Goal: Task Accomplishment & Management: Complete application form

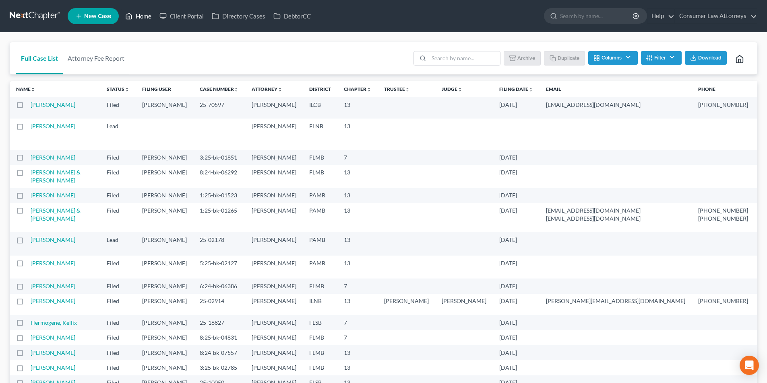
click at [140, 16] on link "Home" at bounding box center [138, 16] width 34 height 14
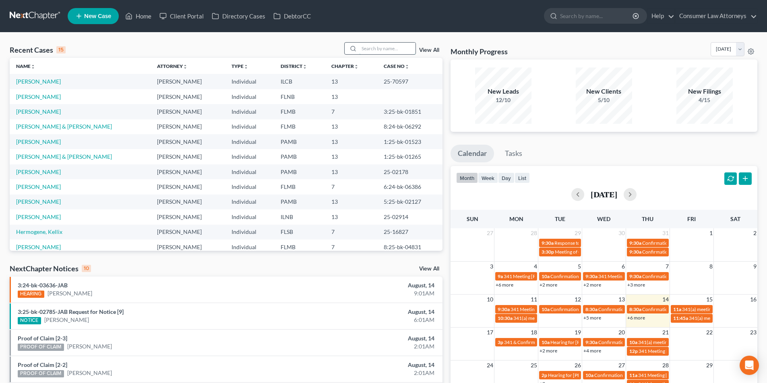
click at [390, 49] on input "search" at bounding box center [387, 49] width 56 height 12
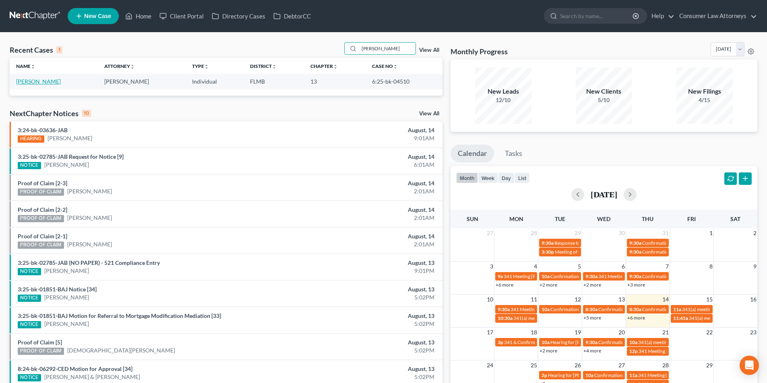
type input "[PERSON_NAME]"
click at [36, 84] on link "[PERSON_NAME]" at bounding box center [38, 81] width 45 height 7
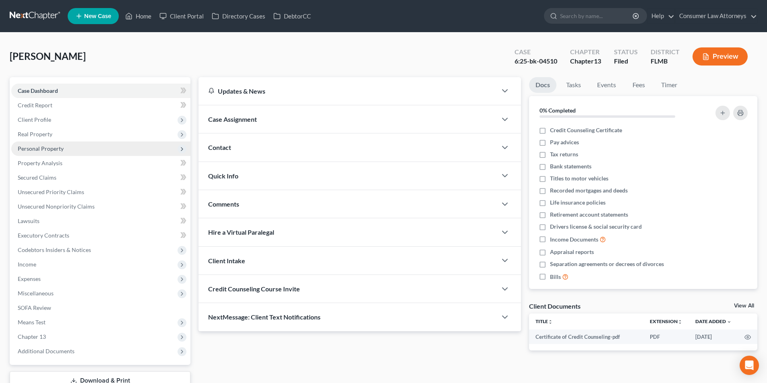
click at [54, 148] on span "Personal Property" at bounding box center [41, 148] width 46 height 7
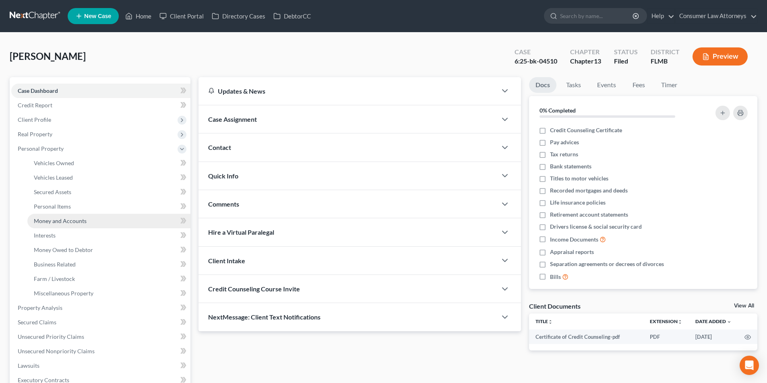
click at [66, 222] on span "Money and Accounts" at bounding box center [60, 221] width 53 height 7
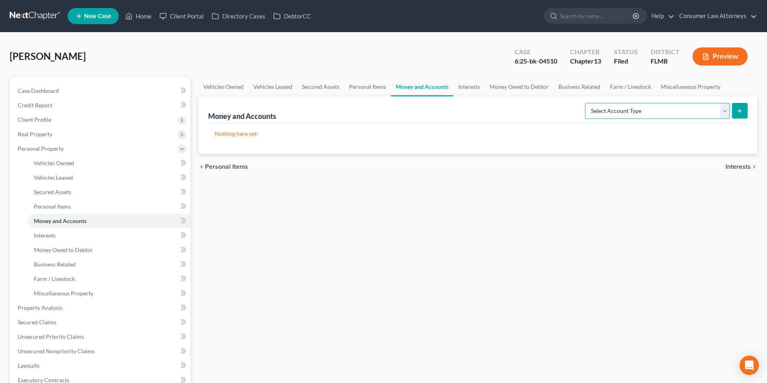
click at [648, 105] on select "Select Account Type Brokerage Cash on Hand Certificates of Deposit Checking Acc…" at bounding box center [657, 111] width 145 height 16
click at [647, 118] on select "Select Account Type Brokerage Cash on Hand Certificates of Deposit Checking Acc…" at bounding box center [657, 111] width 145 height 16
select select "cash_on_hand"
click at [586, 103] on select "Select Account Type Brokerage Cash on Hand Certificates of Deposit Checking Acc…" at bounding box center [657, 111] width 145 height 16
click at [744, 110] on button "submit" at bounding box center [740, 111] width 16 height 16
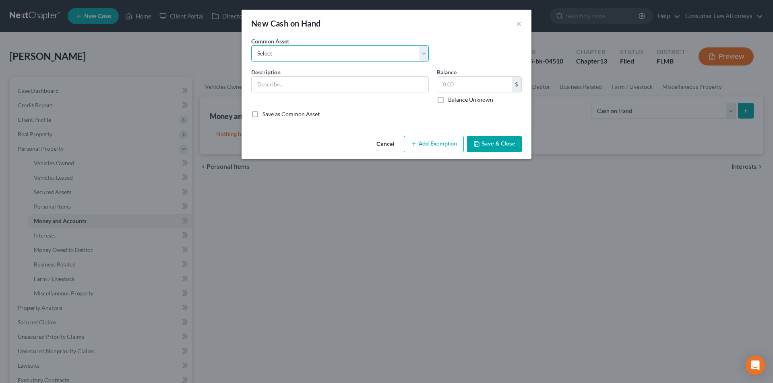
click at [314, 56] on select "Select Cash on hand" at bounding box center [339, 53] width 177 height 16
select select "0"
click at [251, 45] on select "Select Cash on hand" at bounding box center [339, 53] width 177 height 16
type input "Cash on hand"
click at [474, 89] on input "4,000.00" at bounding box center [474, 84] width 74 height 15
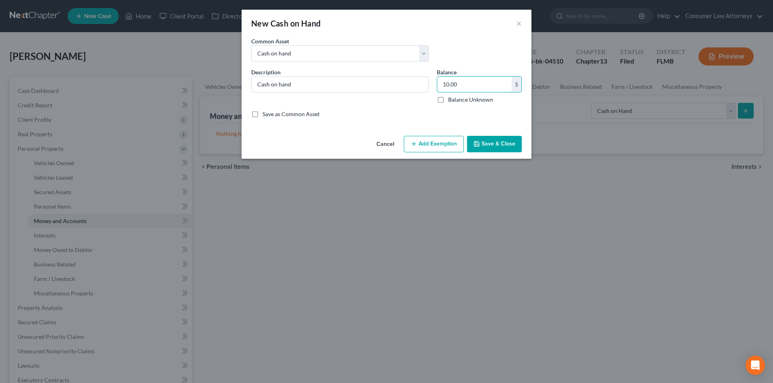
type input "10.00"
click at [429, 150] on button "Add Exemption" at bounding box center [434, 144] width 60 height 17
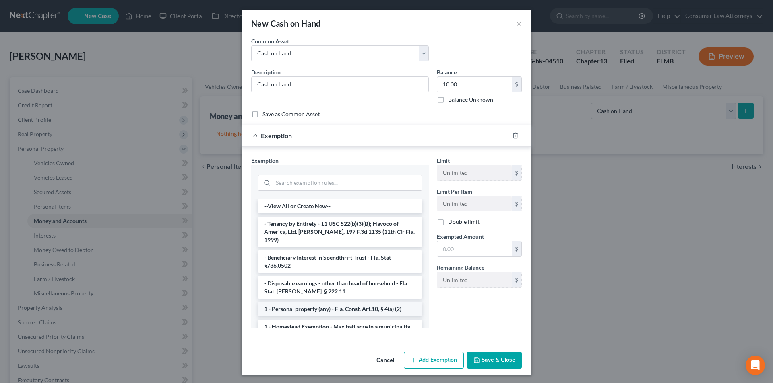
click at [328, 302] on li "1 - Personal property (any) - Fla. Const. Art.10, § 4(a) (2)" at bounding box center [340, 309] width 165 height 14
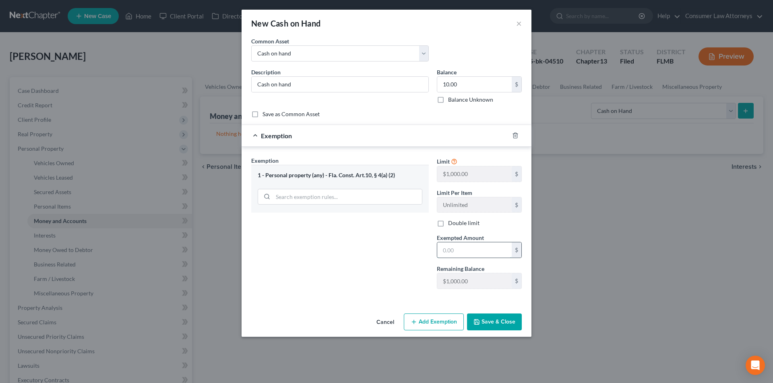
click at [458, 254] on input "text" at bounding box center [474, 250] width 74 height 15
type input "10.00"
click at [501, 325] on button "Save & Close" at bounding box center [494, 322] width 55 height 17
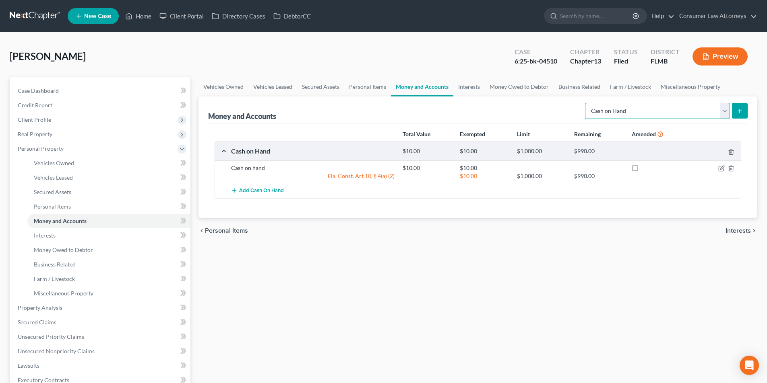
click at [629, 115] on select "Select Account Type Brokerage Cash on Hand Certificates of Deposit Checking Acc…" at bounding box center [657, 111] width 145 height 16
select select "checking"
click at [586, 103] on select "Select Account Type Brokerage Cash on Hand Certificates of Deposit Checking Acc…" at bounding box center [657, 111] width 145 height 16
click at [739, 113] on line "submit" at bounding box center [739, 111] width 0 height 4
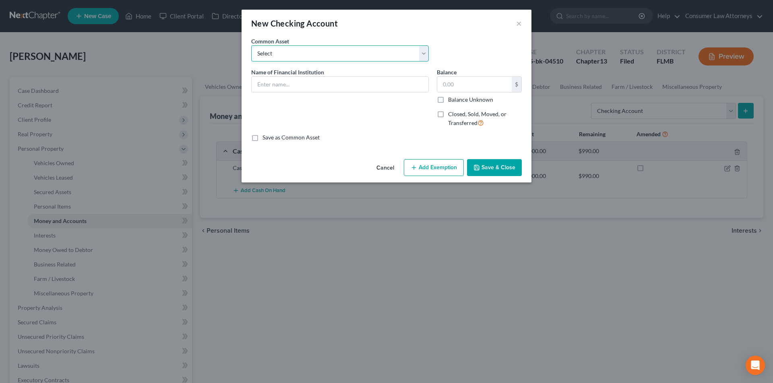
click at [295, 52] on select "Select Bank of America Truist Bank Partners Federal Credit Union United Souther…" at bounding box center [339, 53] width 177 height 16
select select "0"
click at [251, 45] on select "Select Bank of America Truist Bank Partners Federal Credit Union United Souther…" at bounding box center [339, 53] width 177 height 16
type input "Bank of America"
type input "400.00"
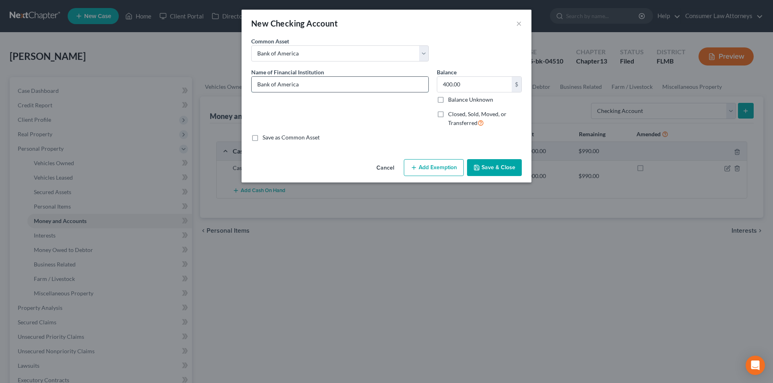
click at [325, 86] on input "Bank of America" at bounding box center [339, 84] width 177 height 15
type input "Bank of America - 6427"
click at [470, 82] on input "400.00" at bounding box center [474, 84] width 74 height 15
type input "30.00"
click at [435, 165] on button "Add Exemption" at bounding box center [434, 167] width 60 height 17
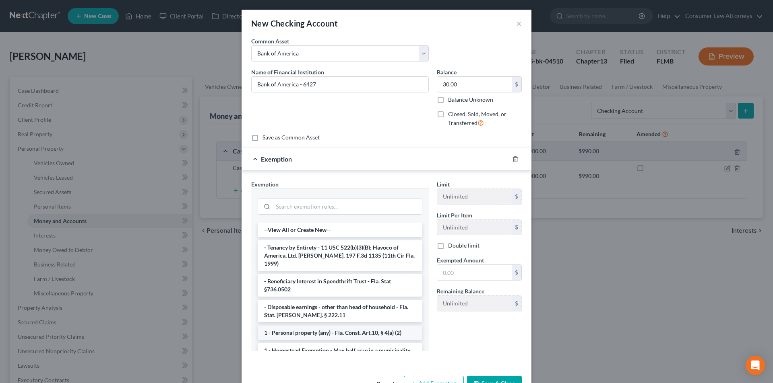
click at [325, 326] on li "1 - Personal property (any) - Fla. Const. Art.10, § 4(a) (2)" at bounding box center [340, 333] width 165 height 14
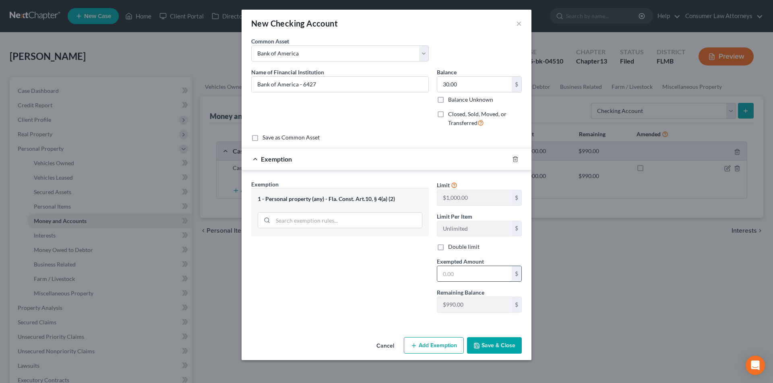
click at [453, 278] on input "text" at bounding box center [474, 273] width 74 height 15
type input "30.00"
click at [491, 343] on button "Save & Close" at bounding box center [494, 346] width 55 height 17
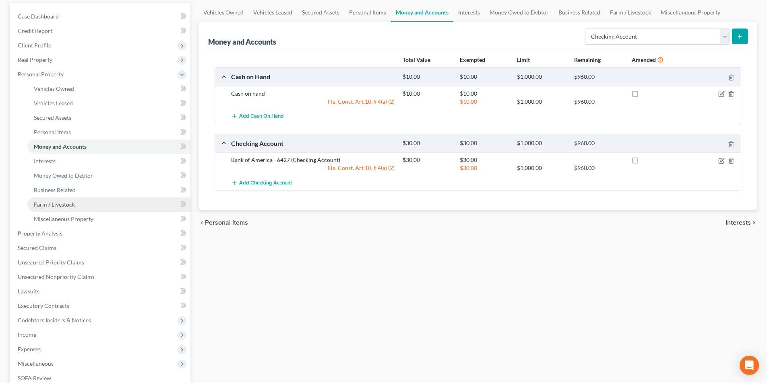
scroll to position [80, 0]
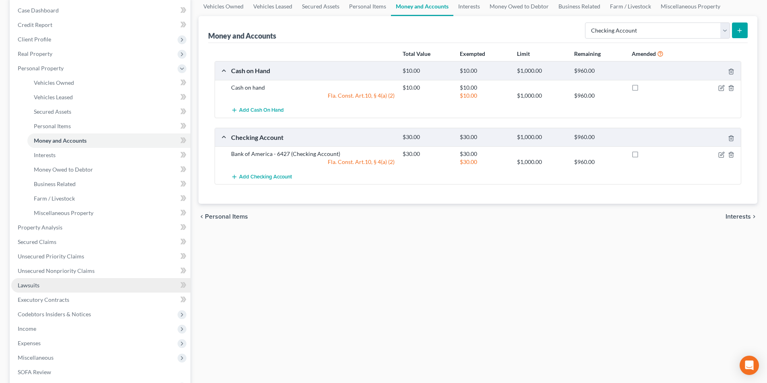
click at [35, 286] on span "Lawsuits" at bounding box center [29, 285] width 22 height 7
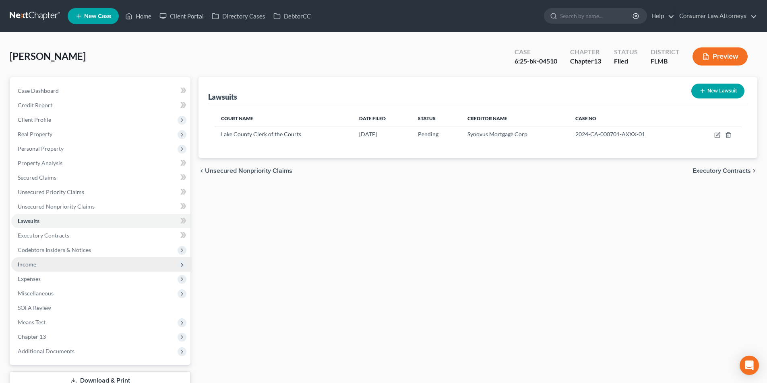
click at [37, 266] on span "Income" at bounding box center [100, 265] width 179 height 14
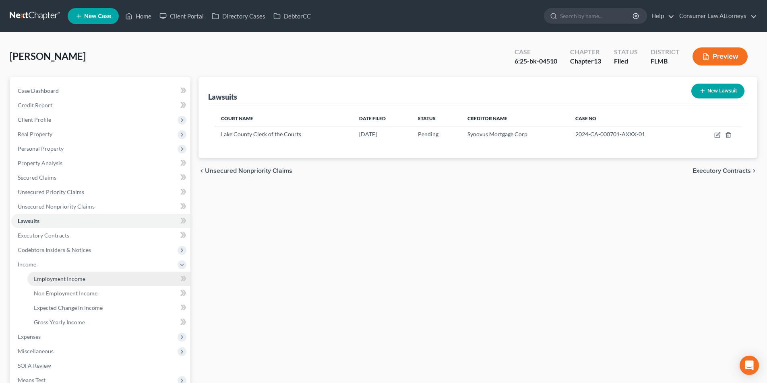
click at [54, 278] on span "Employment Income" at bounding box center [60, 279] width 52 height 7
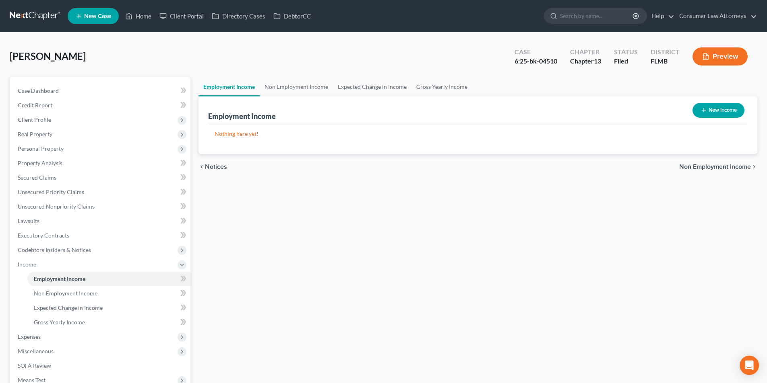
click at [721, 111] on button "New Income" at bounding box center [718, 110] width 52 height 15
select select "0"
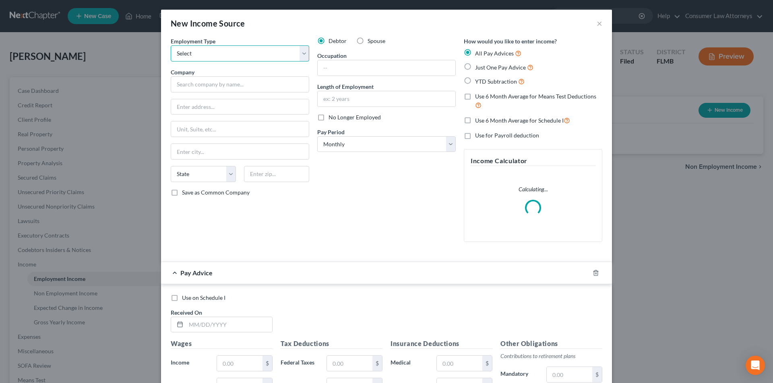
click at [227, 48] on select "Select Full or [DEMOGRAPHIC_DATA] Employment Self Employment" at bounding box center [240, 53] width 138 height 16
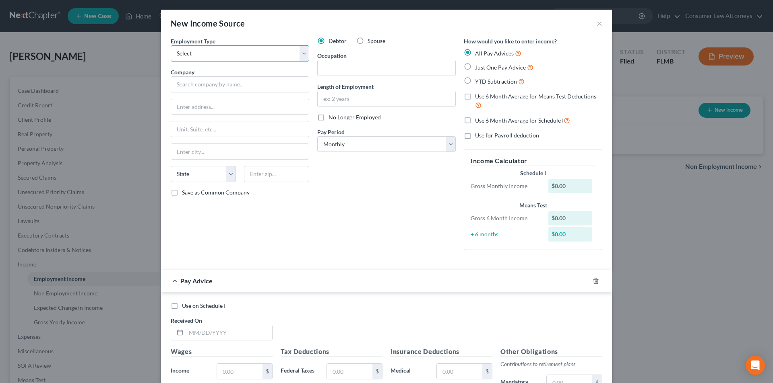
select select "0"
click at [171, 45] on select "Select Full or [DEMOGRAPHIC_DATA] Employment Self Employment" at bounding box center [240, 53] width 138 height 16
click at [237, 91] on input "text" at bounding box center [240, 84] width 138 height 16
type input "CDW Technologies, LLC"
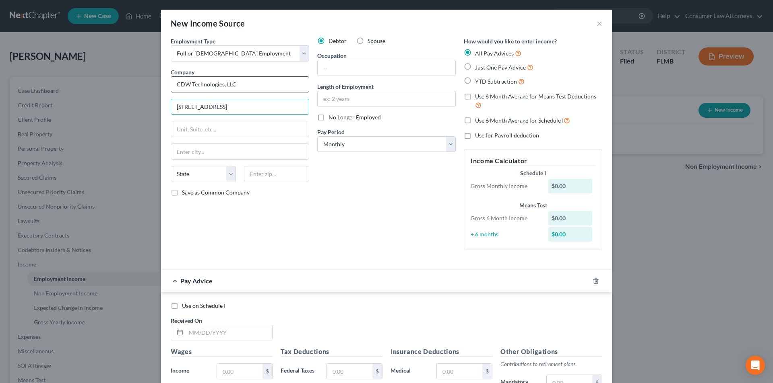
type input "[STREET_ADDRESS]"
type input "[PERSON_NAME] Hills"
select select "14"
type input "60061"
click at [385, 140] on select "Select Monthly Twice Monthly Every Other Week Weekly" at bounding box center [386, 144] width 138 height 16
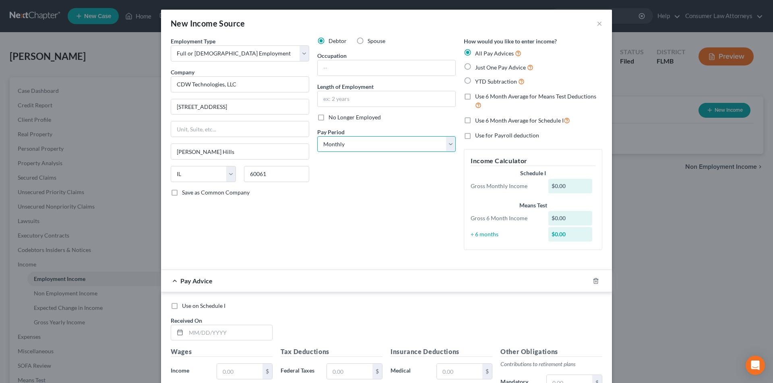
select select "2"
click at [317, 136] on select "Select Monthly Twice Monthly Every Other Week Weekly" at bounding box center [386, 144] width 138 height 16
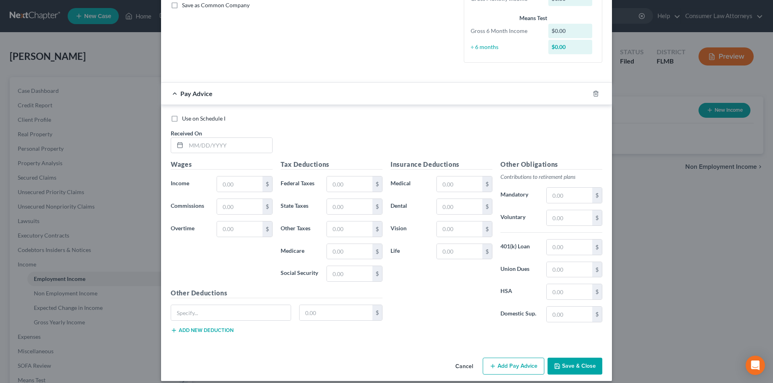
scroll to position [195, 0]
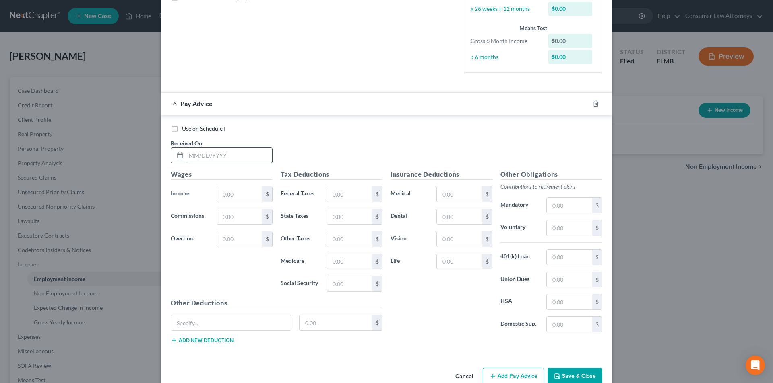
click at [225, 155] on input "text" at bounding box center [229, 155] width 86 height 15
type input "[DATE]"
click at [246, 192] on input "text" at bounding box center [239, 194] width 45 height 15
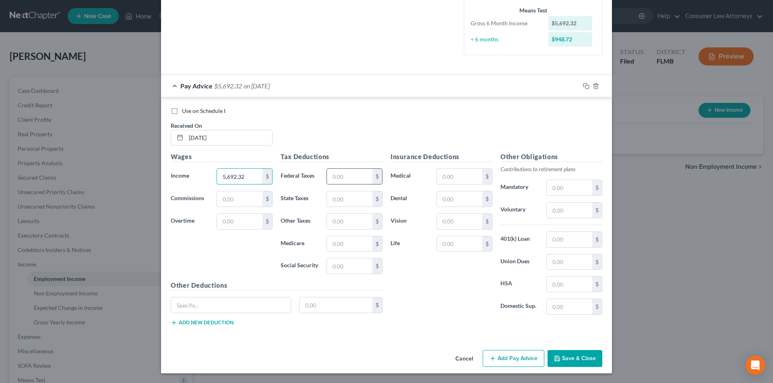
type input "5,692.32"
click at [356, 179] on input "text" at bounding box center [349, 176] width 45 height 15
type input "683.35"
type input "82.62"
type input "353.25"
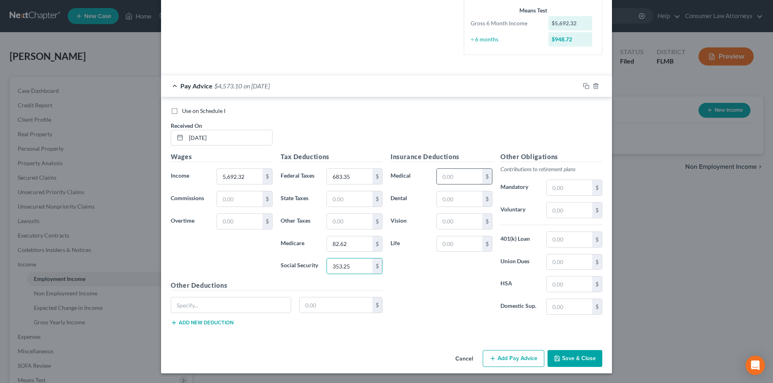
click at [456, 180] on input "text" at bounding box center [459, 176] width 45 height 15
click at [258, 302] on input "text" at bounding box center [231, 305] width 120 height 15
type input "Deductions"
type input "76.49"
click at [507, 355] on button "Add Pay Advice" at bounding box center [513, 358] width 62 height 17
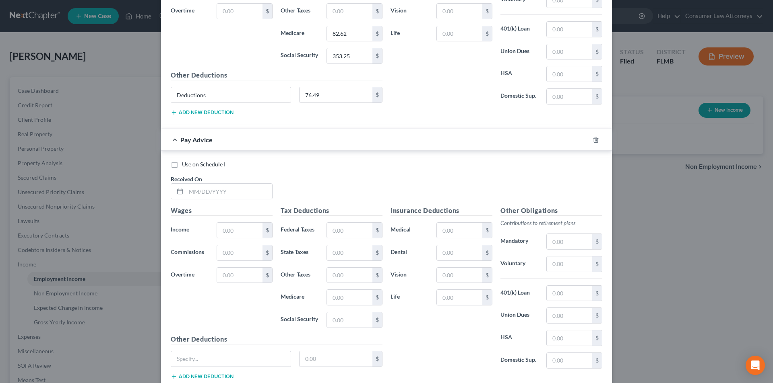
scroll to position [477, 0]
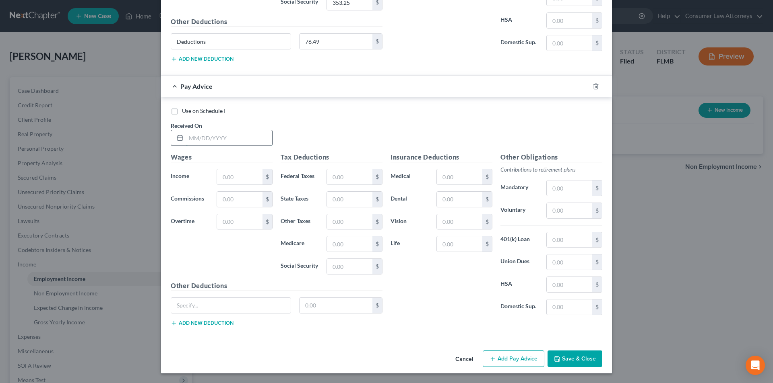
click at [242, 137] on input "text" at bounding box center [229, 137] width 86 height 15
type input "[DATE]"
click at [225, 179] on input "text" at bounding box center [239, 176] width 45 height 15
type input "5,692.31"
click at [354, 179] on input "text" at bounding box center [349, 176] width 45 height 15
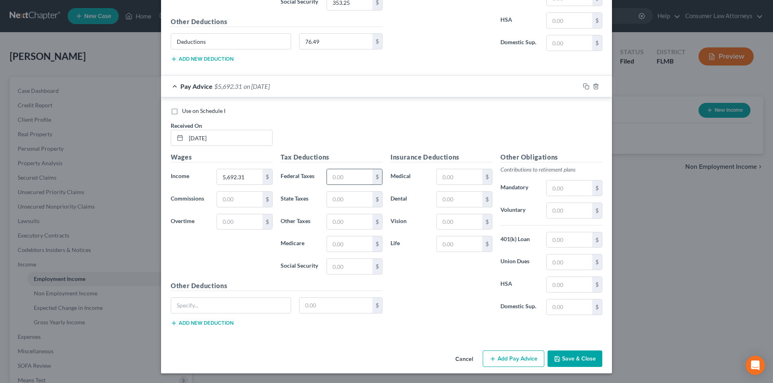
click at [351, 179] on input "text" at bounding box center [349, 176] width 45 height 15
type input "683.35"
type input "82.61"
type input "353.26"
click at [248, 298] on input "text" at bounding box center [231, 305] width 120 height 15
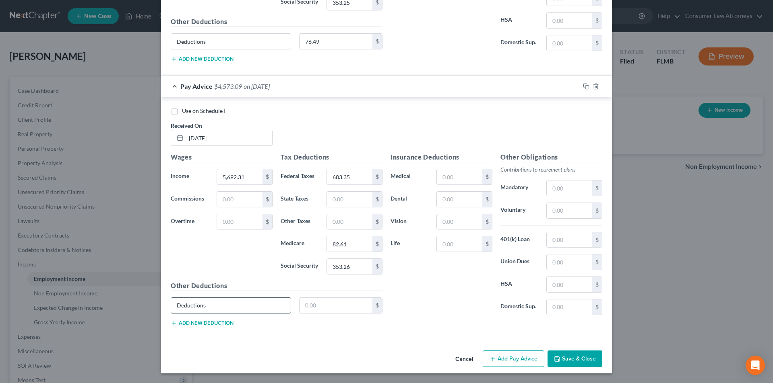
type input "Deductions"
type input "76.19"
click at [521, 359] on button "Add Pay Advice" at bounding box center [513, 359] width 62 height 17
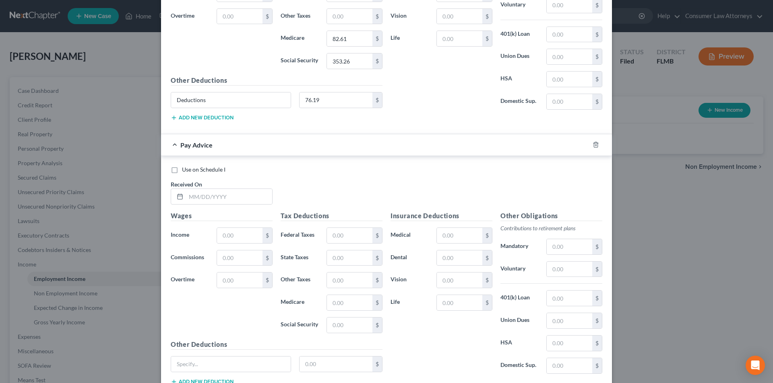
scroll to position [741, 0]
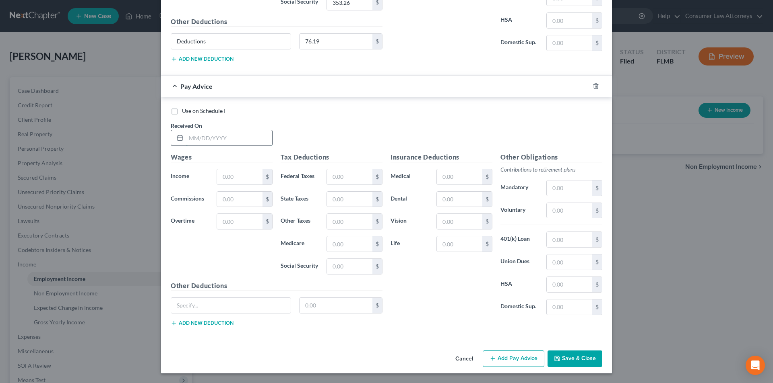
click at [251, 138] on input "text" at bounding box center [229, 137] width 86 height 15
type input "[DATE]"
click at [243, 179] on input "text" at bounding box center [239, 176] width 45 height 15
type input "5,692.31"
click at [350, 180] on input "text" at bounding box center [349, 176] width 45 height 15
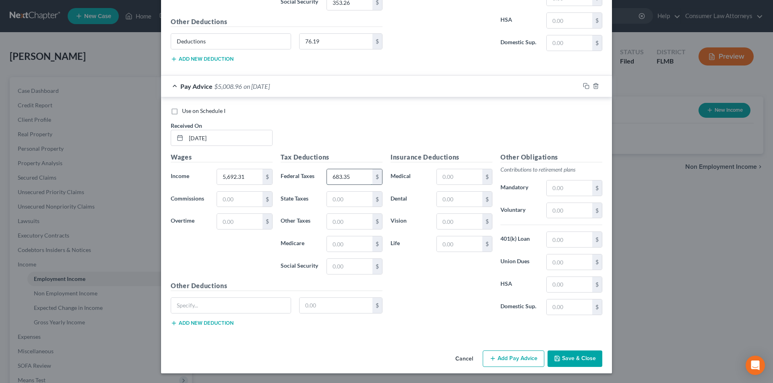
type input "683.35"
type input "82.62"
type input "353.25"
click at [212, 301] on input "text" at bounding box center [231, 305] width 120 height 15
type input "Deductions"
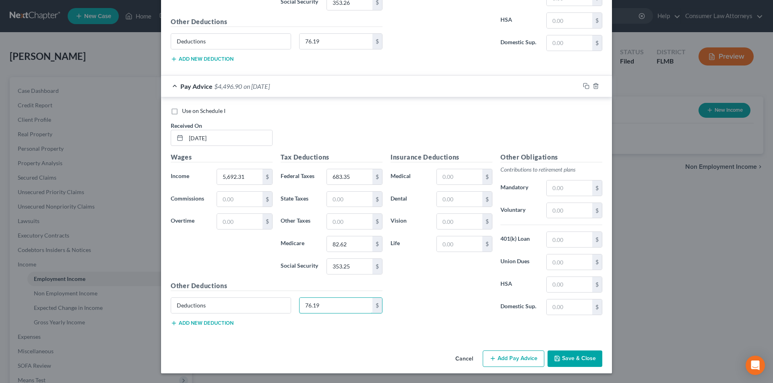
type input "76.19"
click at [519, 361] on button "Add Pay Advice" at bounding box center [513, 359] width 62 height 17
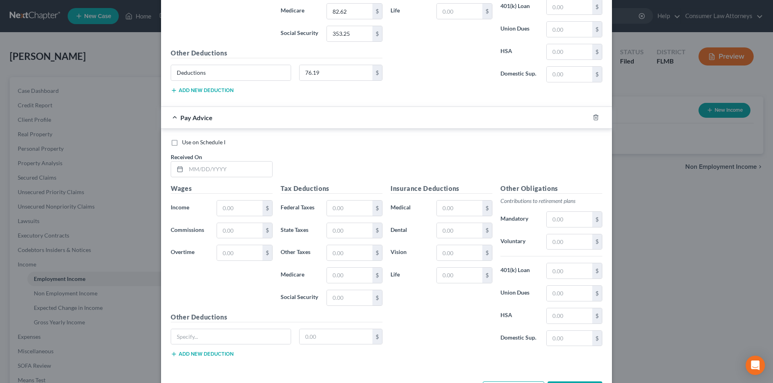
scroll to position [1006, 0]
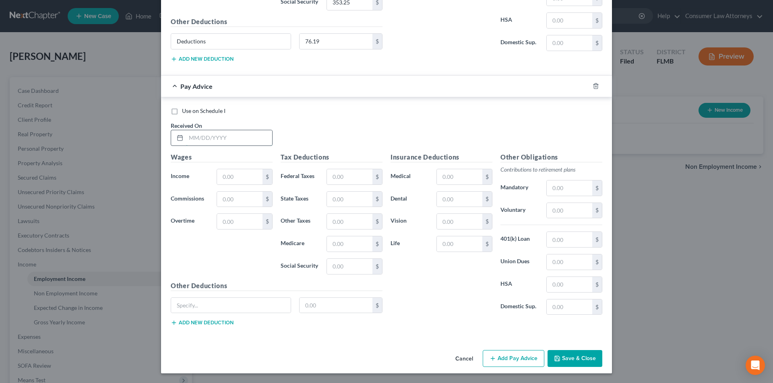
click at [245, 144] on input "text" at bounding box center [229, 137] width 86 height 15
click at [238, 138] on input "02/14" at bounding box center [229, 137] width 86 height 15
type input "[DATE]"
click at [241, 179] on input "text" at bounding box center [239, 176] width 45 height 15
type input "5,692.31"
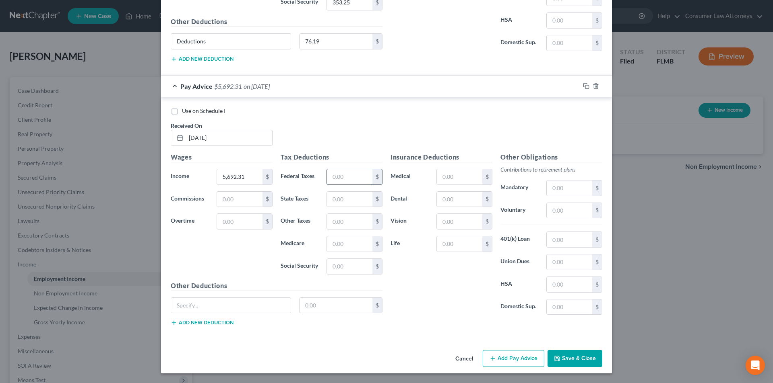
click at [365, 175] on input "text" at bounding box center [349, 176] width 45 height 15
type input "683.35"
type input "82.61"
type input "353.25"
click at [240, 301] on input "text" at bounding box center [231, 305] width 120 height 15
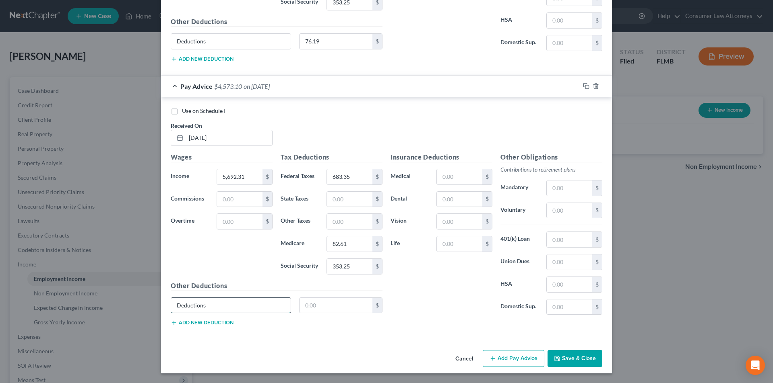
type input "Deductions"
type input "76.19"
click at [517, 361] on button "Add Pay Advice" at bounding box center [513, 358] width 62 height 17
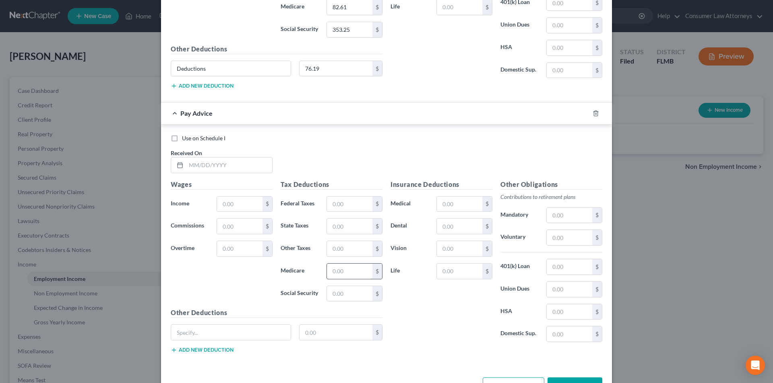
scroll to position [1270, 0]
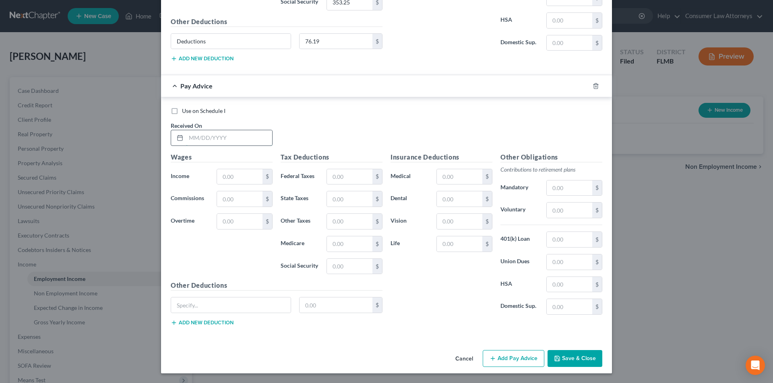
click at [236, 132] on input "text" at bounding box center [229, 137] width 86 height 15
click at [219, 143] on input "text" at bounding box center [229, 137] width 86 height 15
click at [219, 139] on input "text" at bounding box center [229, 137] width 86 height 15
type input "[DATE]"
click at [241, 173] on input "text" at bounding box center [239, 176] width 45 height 15
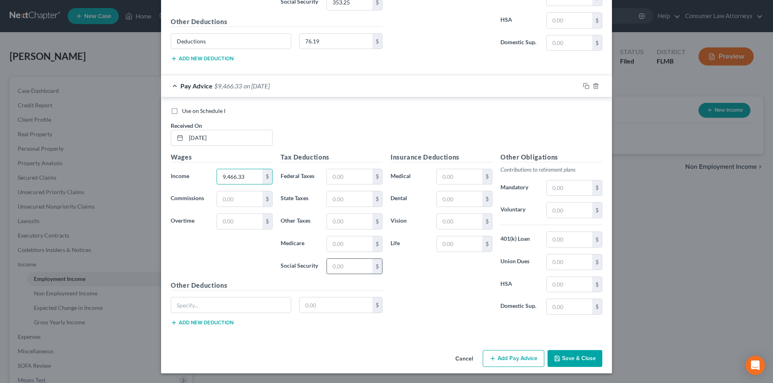
type input "9,466.33"
click at [344, 269] on input "text" at bounding box center [349, 266] width 45 height 15
type input "1"
type input "1,513.63"
type input "137.34"
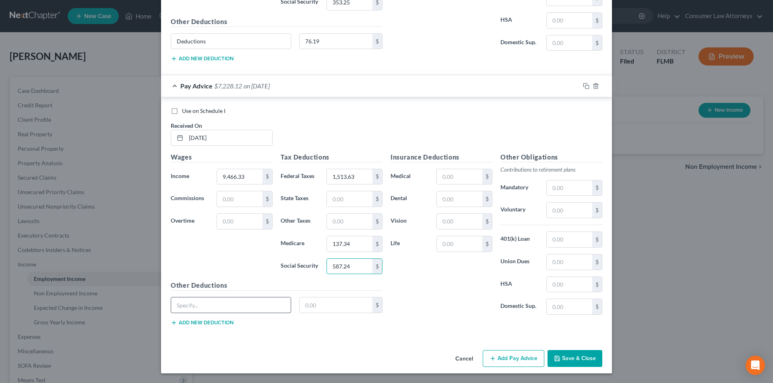
type input "587.24"
click at [254, 305] on input "text" at bounding box center [231, 305] width 120 height 15
type input "Deductions"
type input "76.19"
click at [527, 363] on button "Add Pay Advice" at bounding box center [513, 358] width 62 height 17
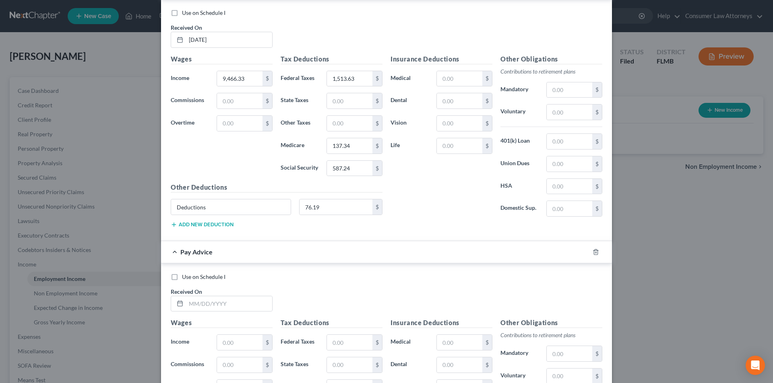
scroll to position [1534, 0]
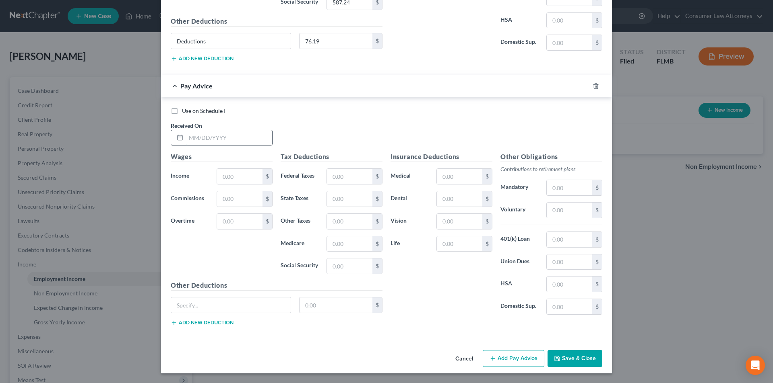
click at [225, 144] on input "text" at bounding box center [229, 137] width 86 height 15
click at [226, 144] on input "[DATE]" at bounding box center [229, 137] width 86 height 15
type input "[DATE]"
click at [236, 175] on input "text" at bounding box center [239, 176] width 45 height 15
type input "5,748.94"
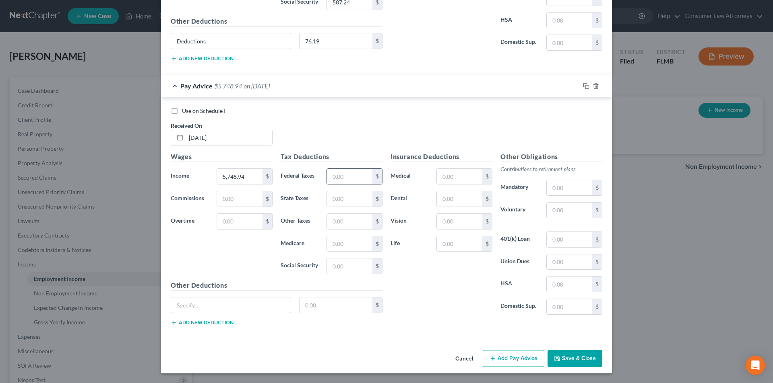
click at [342, 175] on input "text" at bounding box center [349, 176] width 45 height 15
type input "696.94"
click at [345, 243] on input "text" at bounding box center [349, 244] width 45 height 15
type input "83.44"
click at [346, 268] on input "text" at bounding box center [349, 266] width 45 height 15
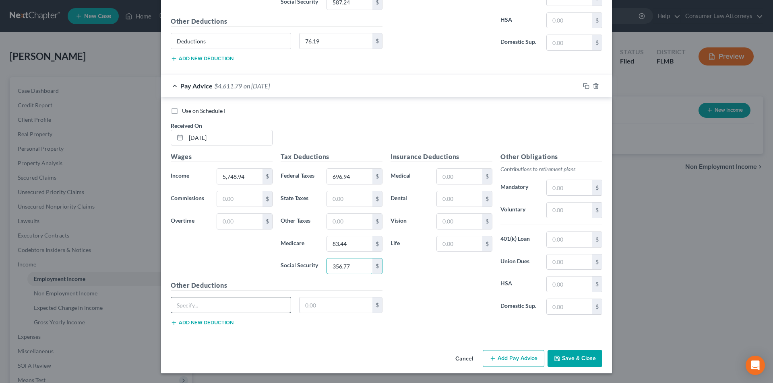
type input "356.77"
click at [247, 307] on input "text" at bounding box center [231, 305] width 120 height 15
type input "Deductions"
click at [342, 309] on input "text" at bounding box center [335, 305] width 73 height 15
type input "76.19"
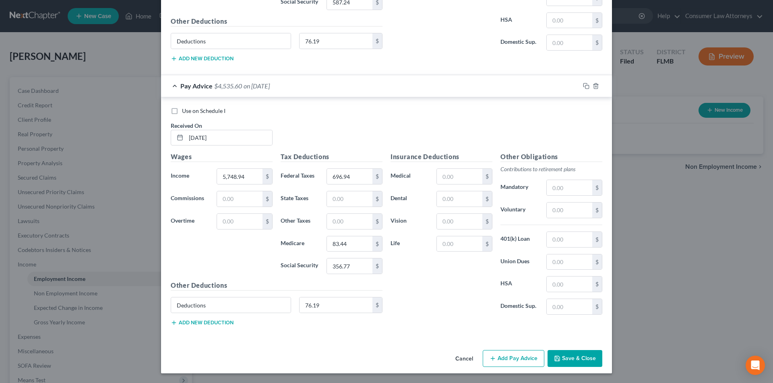
click at [507, 363] on button "Add Pay Advice" at bounding box center [513, 358] width 62 height 17
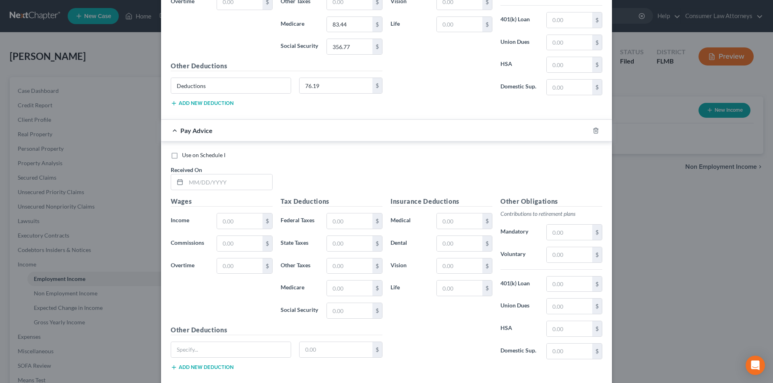
scroll to position [1798, 0]
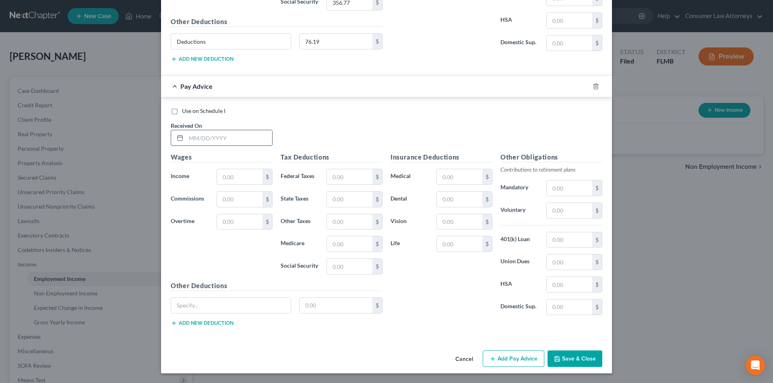
click at [211, 139] on input "text" at bounding box center [229, 137] width 86 height 15
type input "[DATE]"
click at [247, 178] on input "text" at bounding box center [239, 176] width 45 height 15
type input "5,805.58"
click at [351, 180] on input "text" at bounding box center [349, 176] width 45 height 15
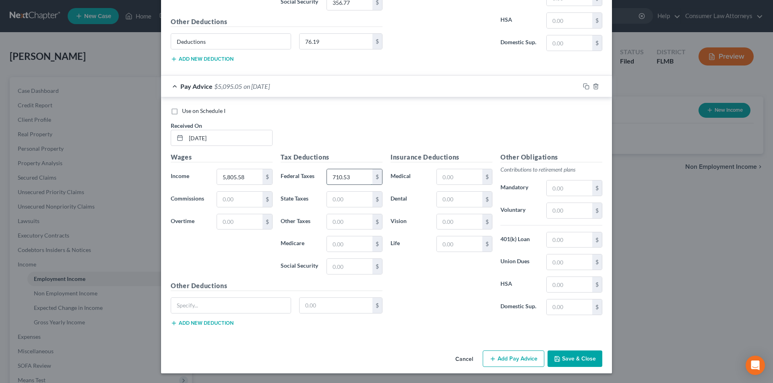
type input "710.53"
type input "84.26"
type input "360.27"
click at [218, 310] on input "text" at bounding box center [231, 305] width 120 height 15
type input "Deductions"
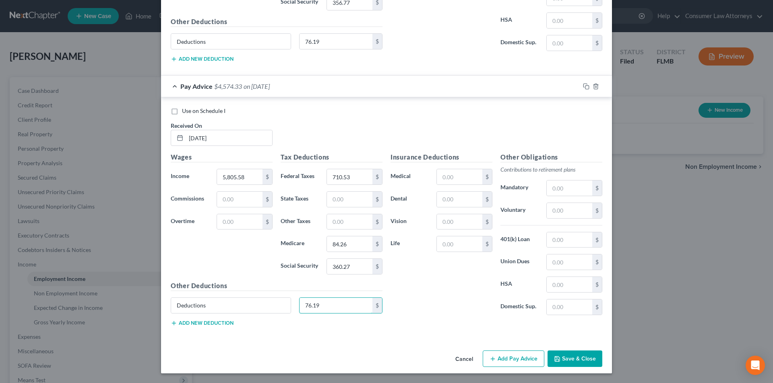
type input "76.19"
click at [518, 353] on button "Add Pay Advice" at bounding box center [513, 359] width 62 height 17
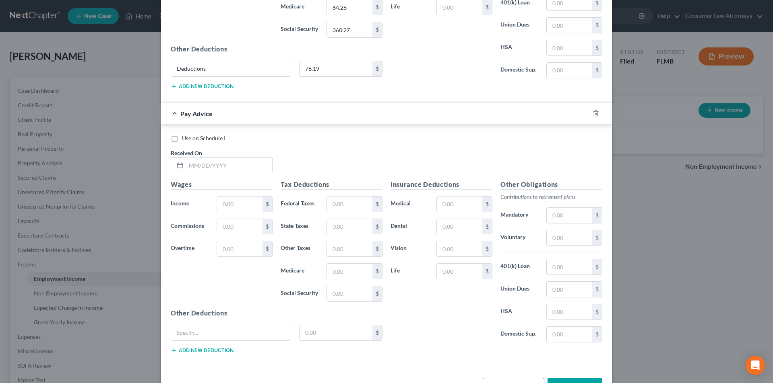
scroll to position [2063, 0]
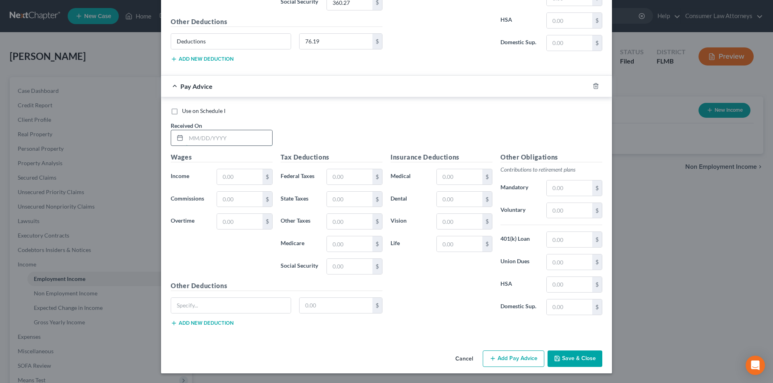
click at [234, 144] on input "text" at bounding box center [229, 137] width 86 height 15
type input "[DATE]"
click at [245, 179] on input "text" at bounding box center [239, 176] width 45 height 15
type input "5,805.60"
click at [352, 177] on input "text" at bounding box center [349, 176] width 45 height 15
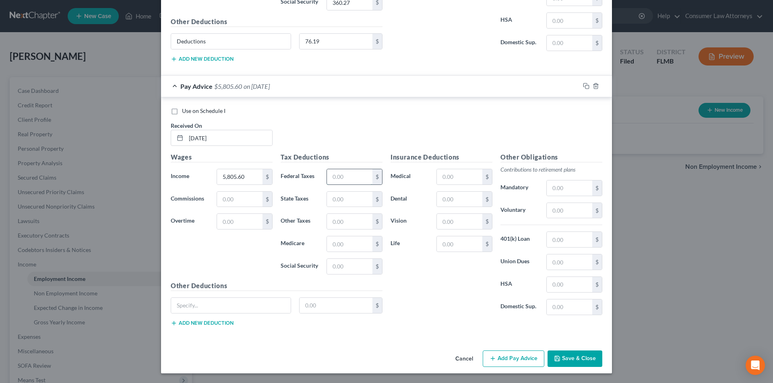
click at [337, 179] on input "text" at bounding box center [349, 176] width 45 height 15
type input "710.54"
type input "84.25"
type input "360.28"
click at [258, 307] on input "text" at bounding box center [231, 305] width 120 height 15
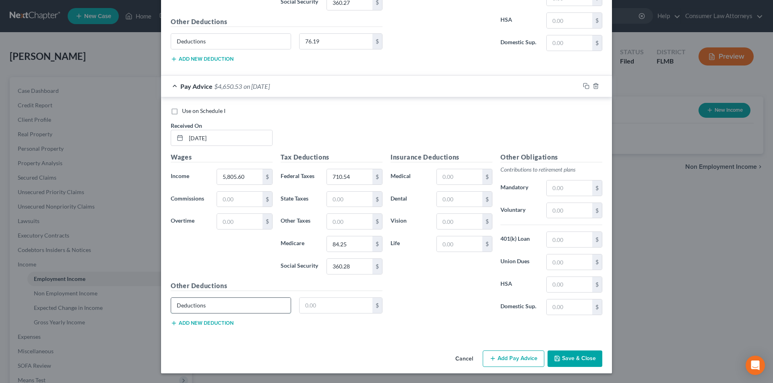
type input "Deductions"
type input "76.19"
click at [519, 352] on button "Add Pay Advice" at bounding box center [513, 359] width 62 height 17
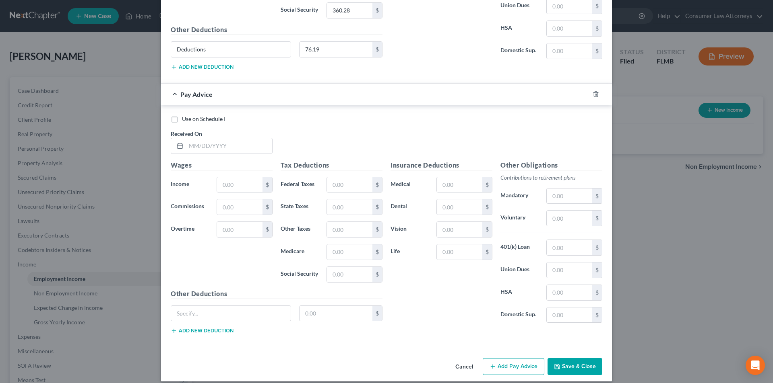
scroll to position [2327, 0]
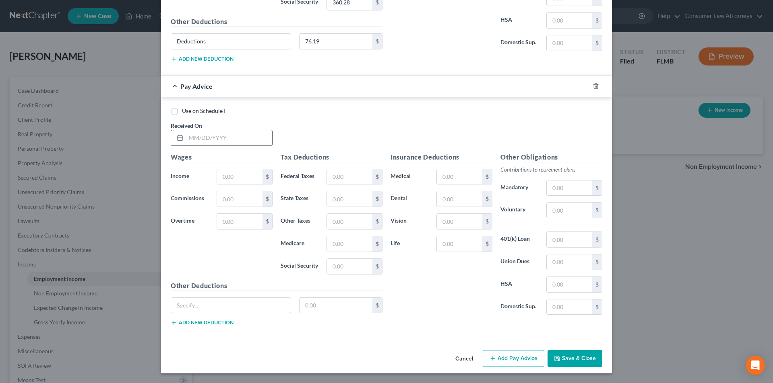
click at [233, 140] on input "text" at bounding box center [229, 137] width 86 height 15
type input "[DATE]"
drag, startPoint x: 238, startPoint y: 175, endPoint x: 243, endPoint y: 171, distance: 6.0
click at [238, 175] on input "text" at bounding box center [239, 176] width 45 height 15
type input "8"
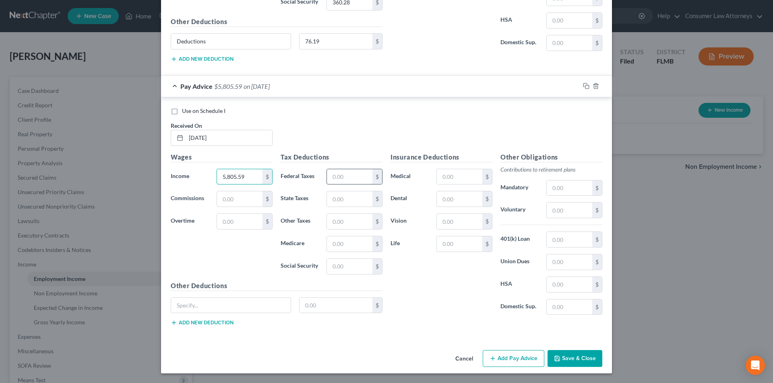
type input "5,805.59"
click at [354, 176] on input "text" at bounding box center [349, 176] width 45 height 15
type input "710.53"
type input "84.26"
type input "360.27"
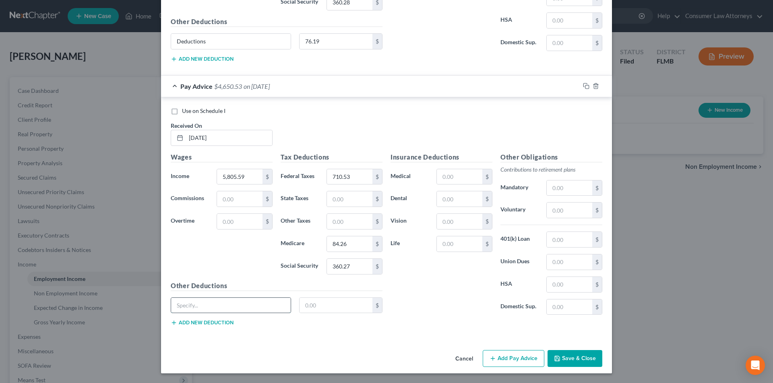
click at [240, 305] on input "text" at bounding box center [231, 305] width 120 height 15
type input "Deductions"
type input "76.19"
click at [491, 362] on icon "button" at bounding box center [492, 359] width 6 height 6
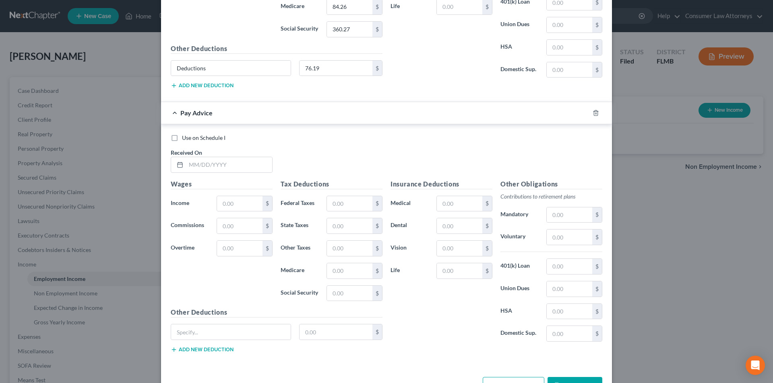
scroll to position [2591, 0]
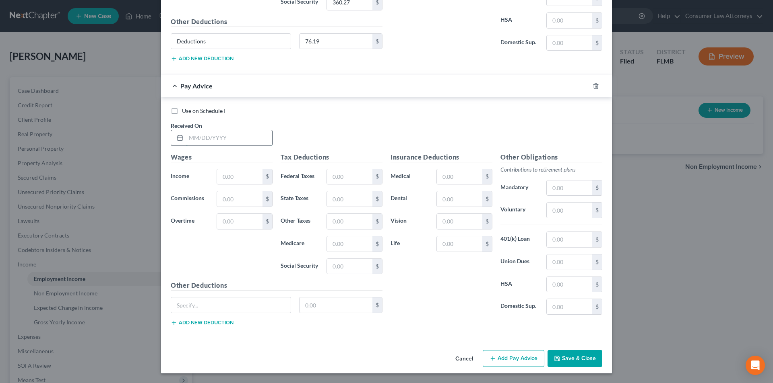
click at [196, 137] on input "text" at bounding box center [229, 137] width 86 height 15
click at [229, 142] on input "text" at bounding box center [229, 137] width 86 height 15
type input "[DATE]"
click at [251, 174] on input "text" at bounding box center [239, 176] width 45 height 15
type input "5,805.58"
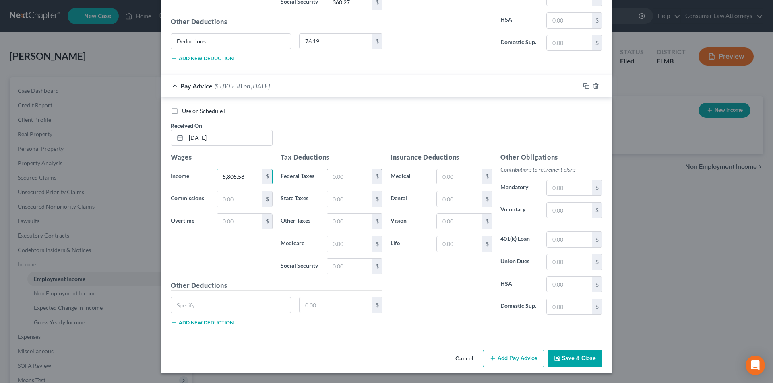
click at [351, 175] on input "text" at bounding box center [349, 176] width 45 height 15
type input "710.53"
type input "84.26"
type input "360.28"
click at [269, 299] on input "text" at bounding box center [231, 305] width 120 height 15
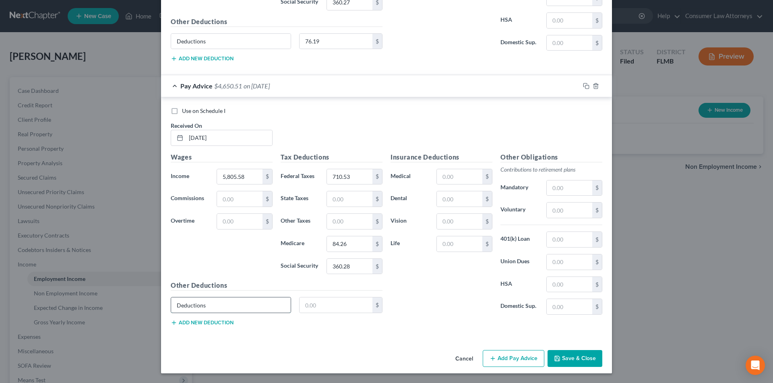
type input "Deductions"
type input "76.19"
click at [511, 363] on button "Add Pay Advice" at bounding box center [513, 358] width 62 height 17
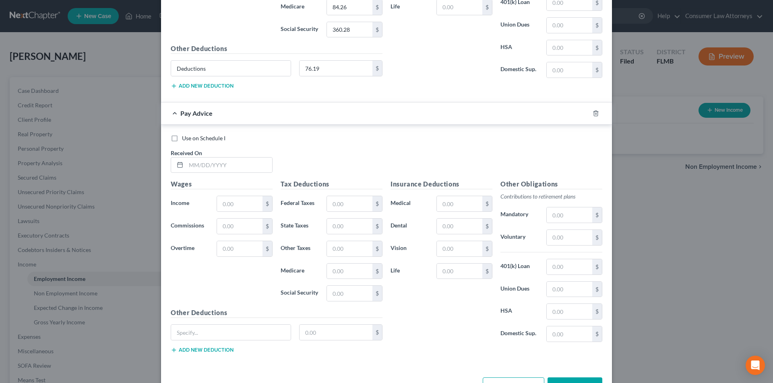
scroll to position [2856, 0]
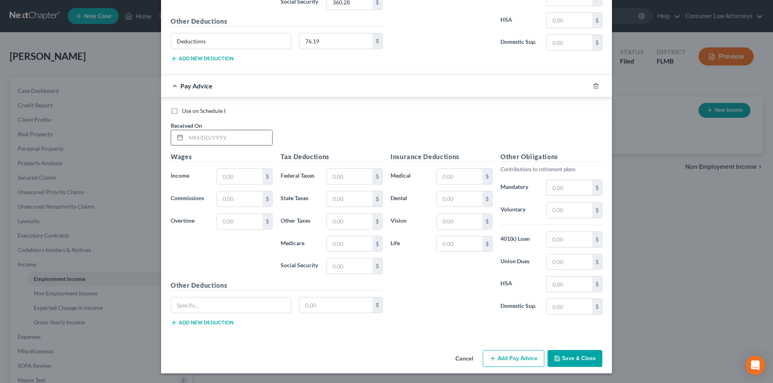
click at [215, 140] on input "text" at bounding box center [229, 137] width 86 height 15
click at [215, 140] on input "05/23" at bounding box center [229, 137] width 86 height 15
type input "[DATE]"
click at [231, 177] on input "text" at bounding box center [239, 176] width 45 height 15
type input "9,258.45"
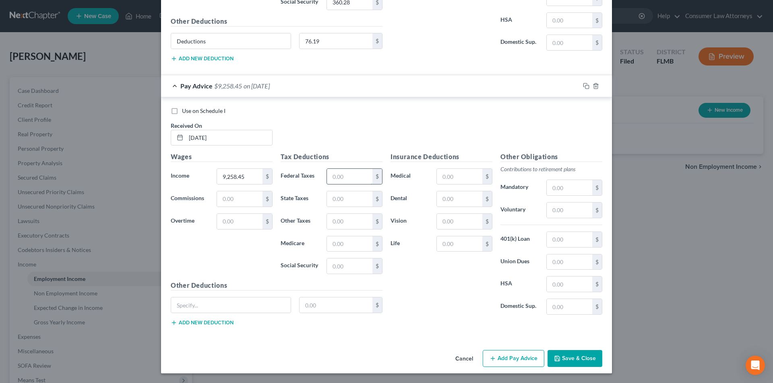
click at [353, 180] on input "text" at bounding box center [349, 176] width 45 height 15
type input "1,470.16"
type input "134.32"
type input "574.35"
click at [240, 302] on input "text" at bounding box center [231, 305] width 120 height 15
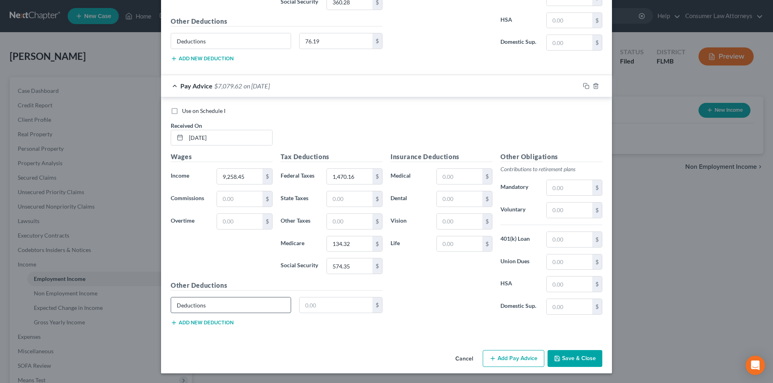
type input "Deductions"
type input "76.19"
click at [503, 359] on button "Add Pay Advice" at bounding box center [513, 358] width 62 height 17
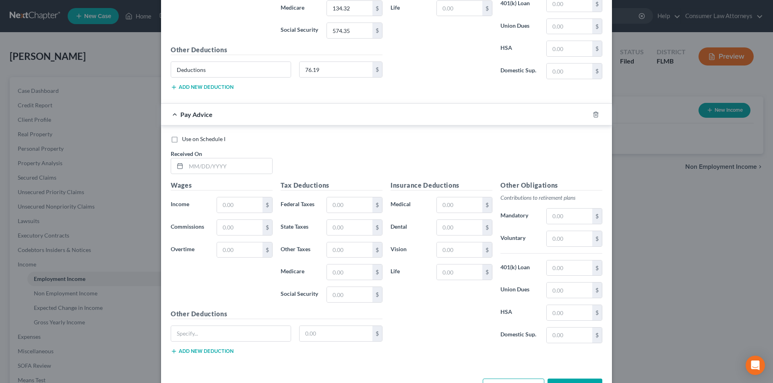
scroll to position [3120, 0]
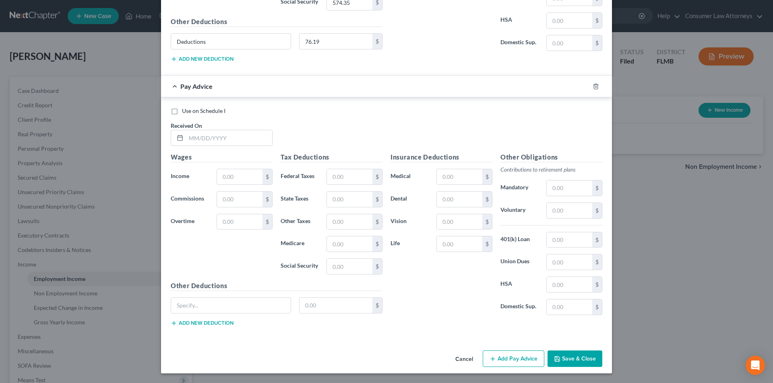
click at [218, 130] on div "Received On *" at bounding box center [222, 134] width 110 height 25
click at [218, 131] on input "text" at bounding box center [229, 137] width 86 height 15
type input "[DATE]"
click at [227, 179] on input "text" at bounding box center [239, 176] width 45 height 15
type input "5,805.59"
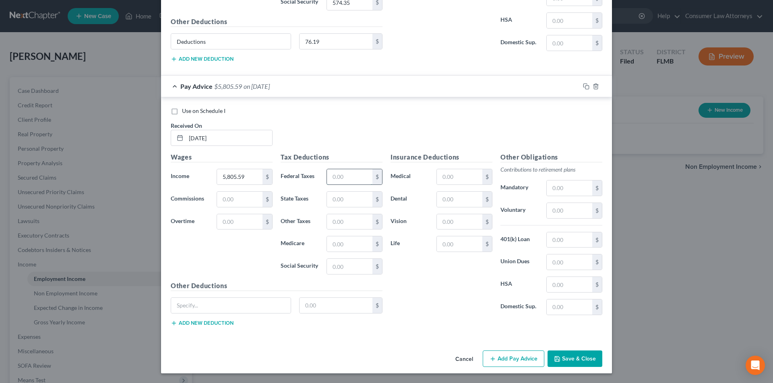
click at [345, 181] on input "text" at bounding box center [349, 176] width 45 height 15
type input "710.53"
type input "84.26"
type input "360.27"
click at [225, 303] on input "text" at bounding box center [231, 305] width 120 height 15
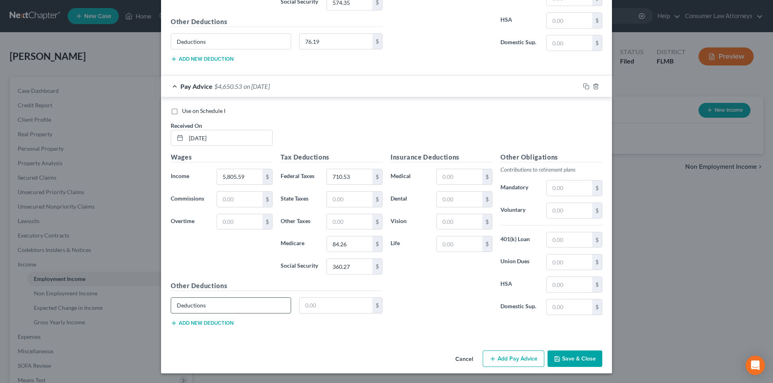
type input "Deductions"
type input "76.19"
click at [505, 359] on button "Add Pay Advice" at bounding box center [513, 359] width 62 height 17
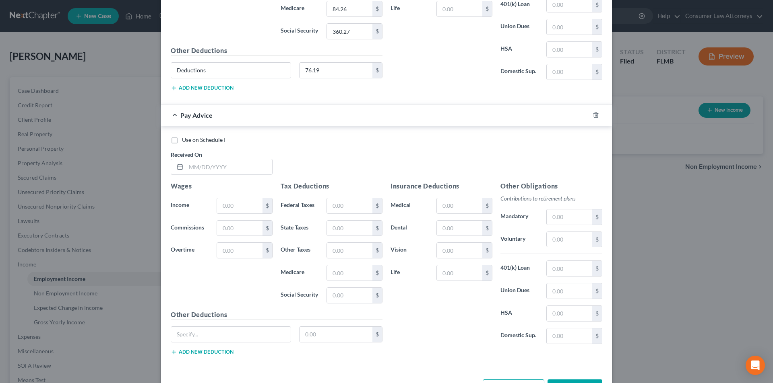
scroll to position [3384, 0]
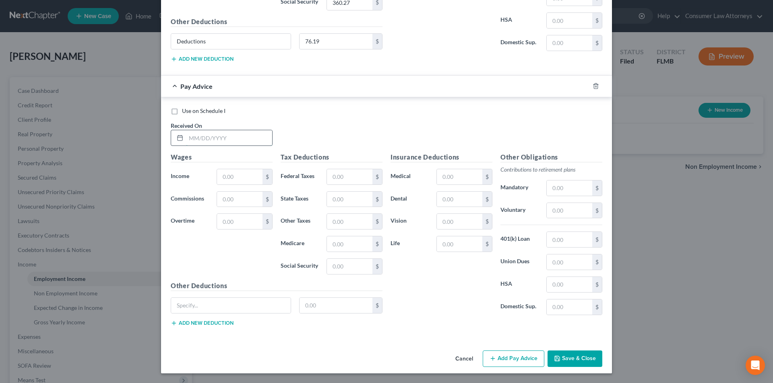
drag, startPoint x: 214, startPoint y: 132, endPoint x: 213, endPoint y: 138, distance: 5.8
click at [214, 132] on input "text" at bounding box center [229, 137] width 86 height 15
type input "[DATE]"
click at [242, 181] on input "text" at bounding box center [239, 176] width 45 height 15
type input "8"
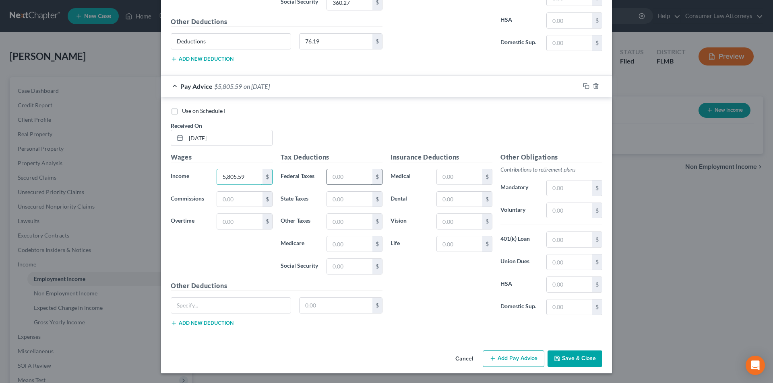
type input "5,805.59"
click at [346, 178] on input "text" at bounding box center [349, 176] width 45 height 15
type input "710.53"
type input "84.26"
type input "360.27"
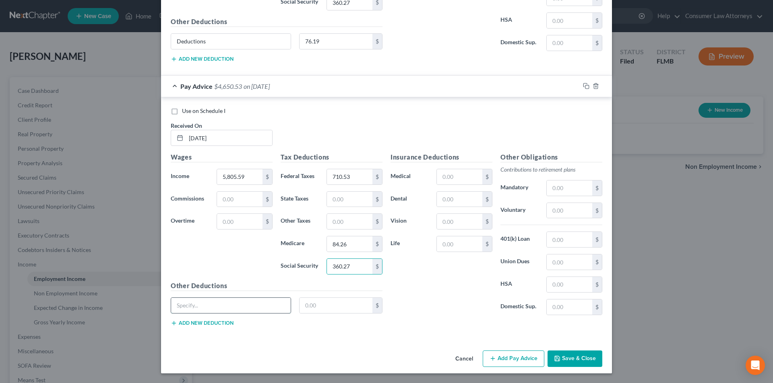
click at [225, 310] on input "text" at bounding box center [231, 305] width 120 height 15
type input "Deductions"
type input "76.19"
click at [501, 355] on button "Add Pay Advice" at bounding box center [513, 359] width 62 height 17
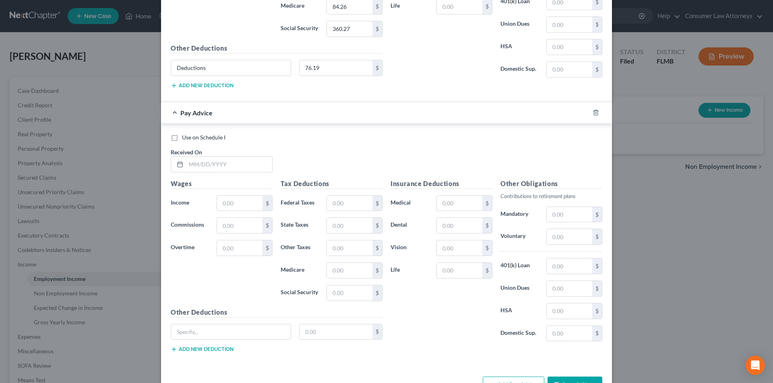
scroll to position [3648, 0]
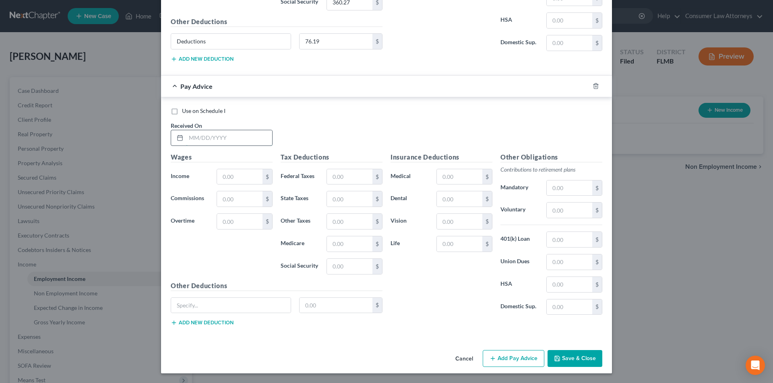
click at [198, 137] on input "text" at bounding box center [229, 137] width 86 height 15
type input "[DATE]"
click at [242, 178] on input "text" at bounding box center [239, 176] width 45 height 15
type input "5,805.58"
click at [338, 177] on input "text" at bounding box center [349, 176] width 45 height 15
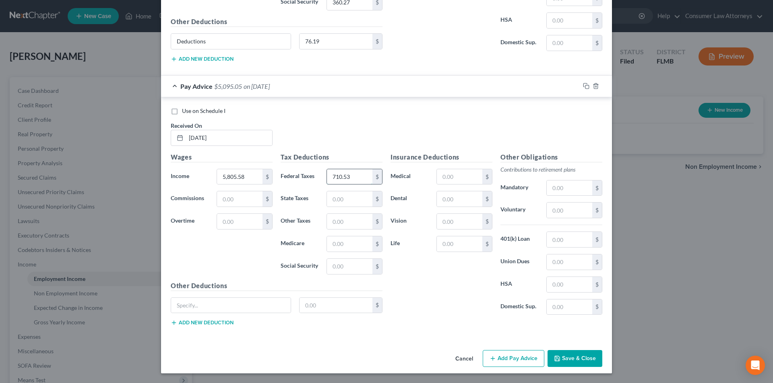
type input "710.53"
type input "84.26"
type input "360.28"
click at [226, 305] on input "text" at bounding box center [231, 305] width 120 height 15
type input "Deductions"
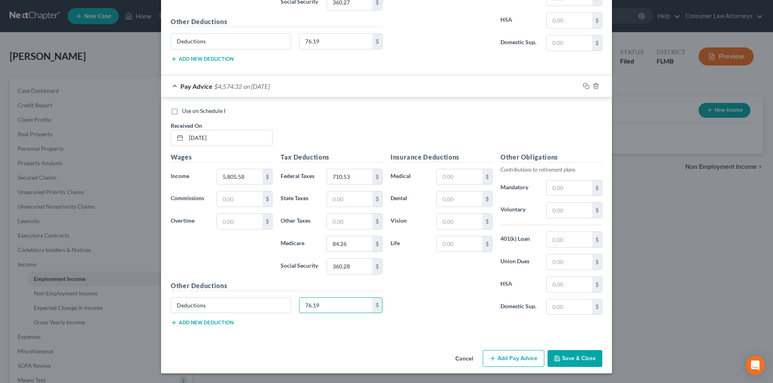
type input "76.19"
click at [501, 361] on button "Add Pay Advice" at bounding box center [513, 358] width 62 height 17
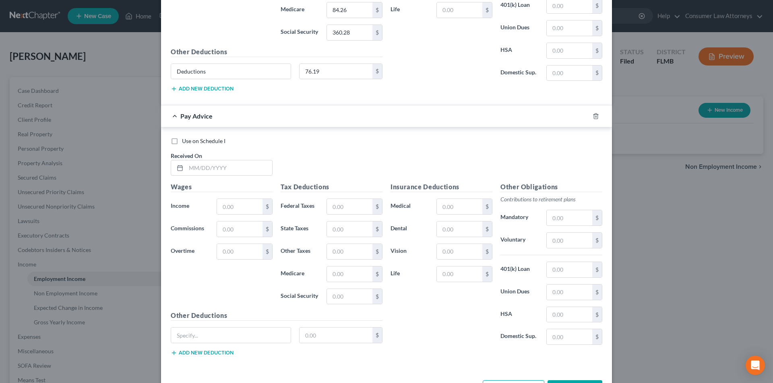
scroll to position [3913, 0]
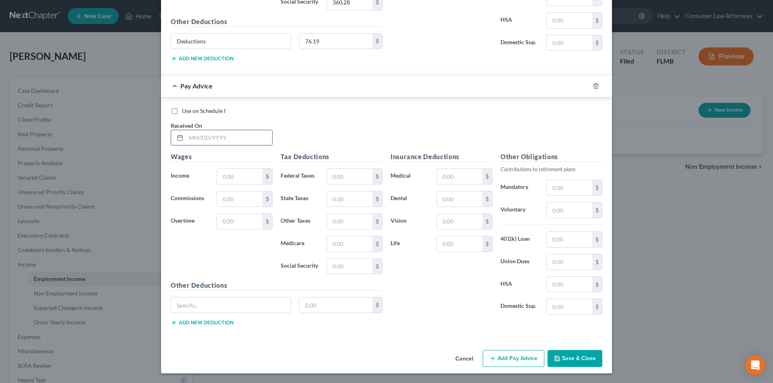
click at [239, 137] on input "text" at bounding box center [229, 137] width 86 height 15
type input "[DATE]"
click at [242, 179] on input "text" at bounding box center [239, 176] width 45 height 15
type input "5,805.58"
click at [342, 174] on input "text" at bounding box center [349, 176] width 45 height 15
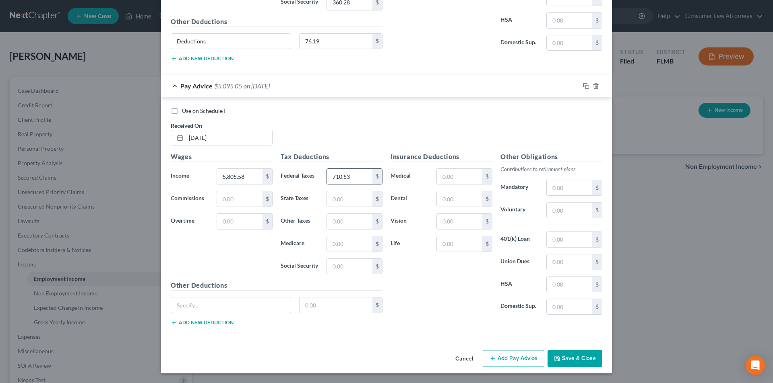
type input "710.53"
type input "84.26"
type input "360.27"
click at [241, 306] on input "text" at bounding box center [231, 305] width 120 height 15
click at [236, 306] on input "Deductionws" at bounding box center [231, 305] width 120 height 15
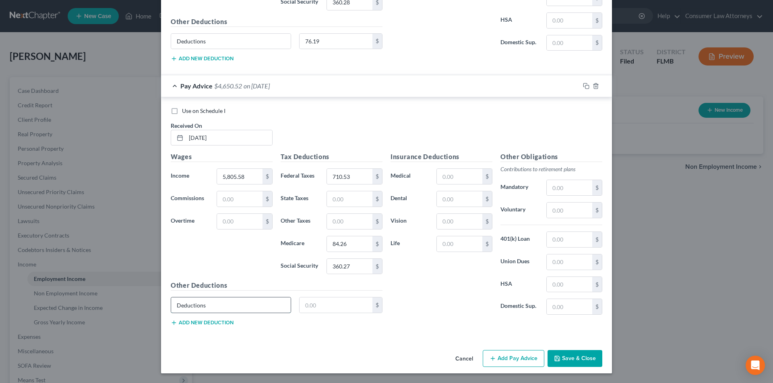
type input "Deductions"
type input "76.19"
click at [507, 360] on button "Add Pay Advice" at bounding box center [513, 358] width 62 height 17
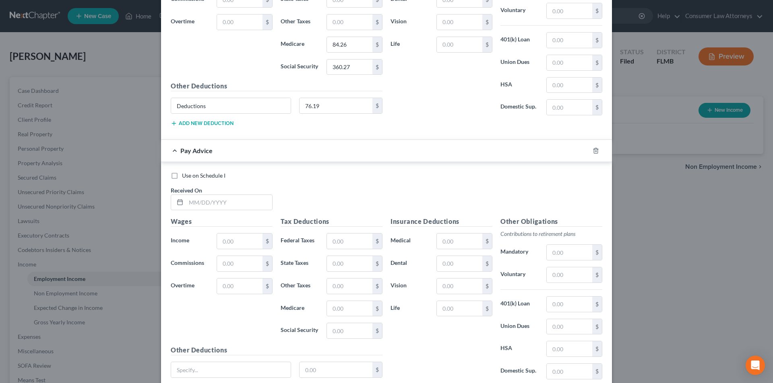
scroll to position [4114, 0]
click at [594, 149] on icon "button" at bounding box center [595, 149] width 6 height 6
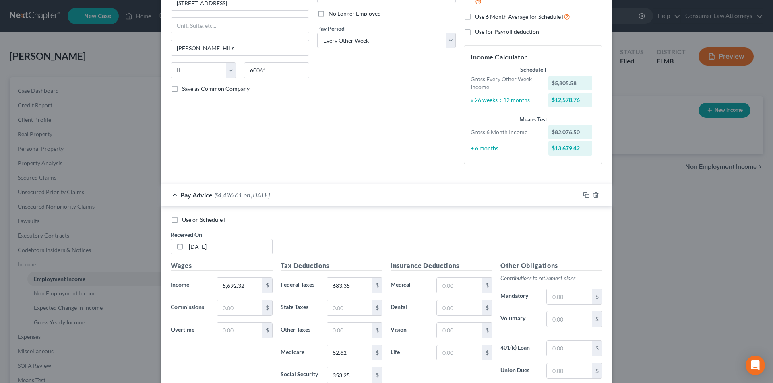
scroll to position [0, 0]
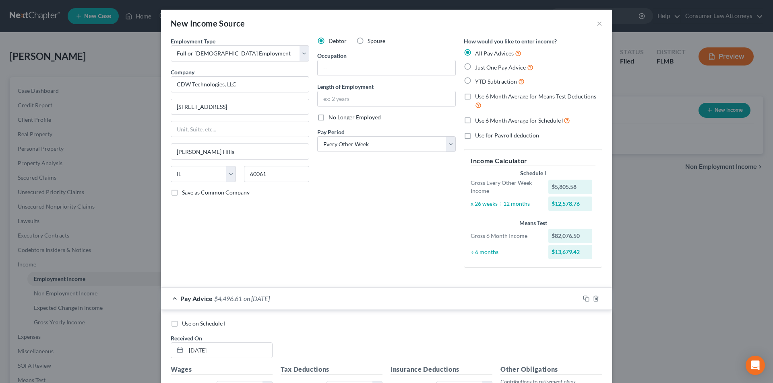
click at [475, 120] on label "Use 6 Month Average for Schedule I" at bounding box center [522, 120] width 95 height 9
click at [478, 120] on input "Use 6 Month Average for Schedule I" at bounding box center [480, 118] width 5 height 5
checkbox input "true"
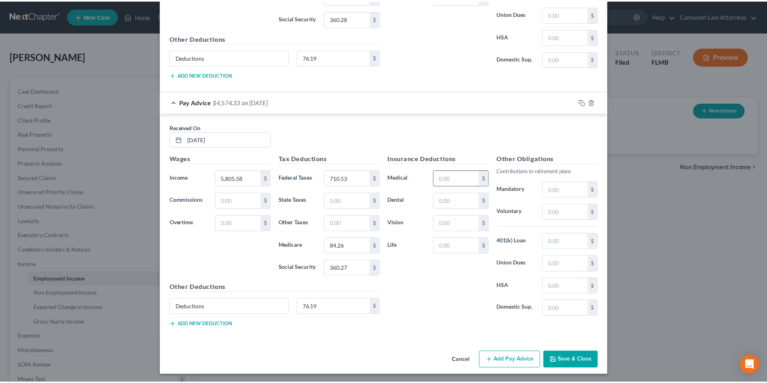
scroll to position [3694, 0]
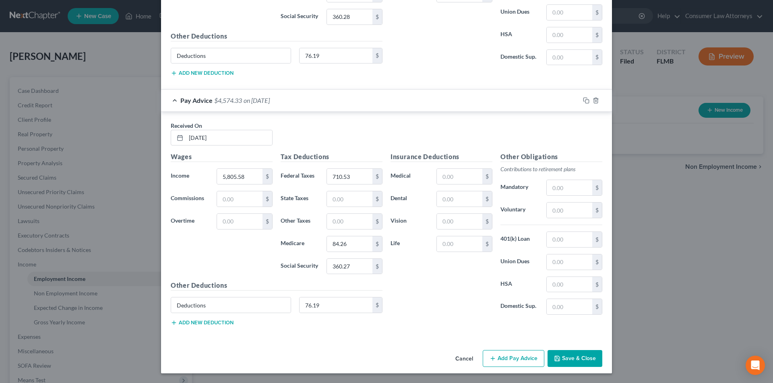
click at [582, 360] on button "Save & Close" at bounding box center [574, 358] width 55 height 17
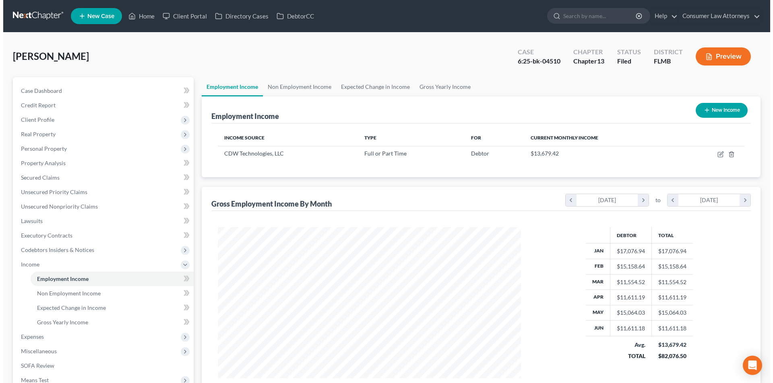
scroll to position [402239, 402072]
click at [724, 112] on button "New Income" at bounding box center [718, 110] width 52 height 15
select select "0"
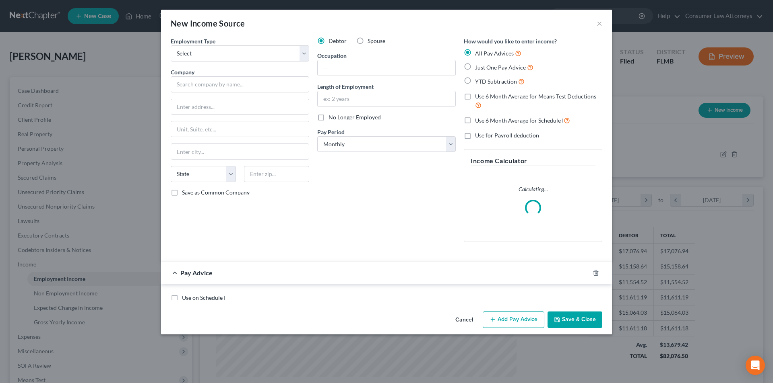
scroll to position [151, 319]
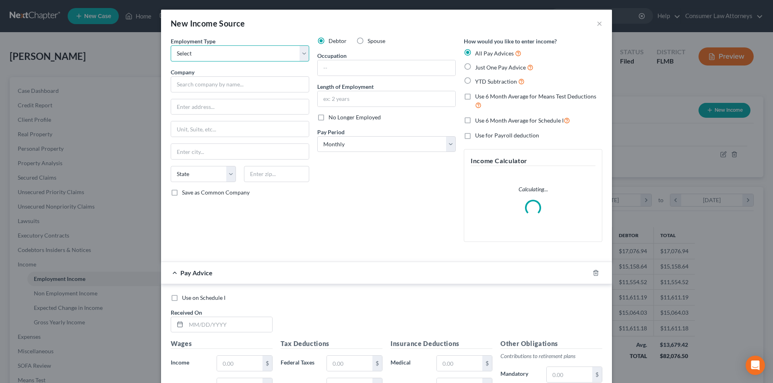
click at [251, 55] on select "Select Full or [DEMOGRAPHIC_DATA] Employment Self Employment" at bounding box center [240, 53] width 138 height 16
click at [171, 45] on select "Select Full or [DEMOGRAPHIC_DATA] Employment Self Employment" at bounding box center [240, 53] width 138 height 16
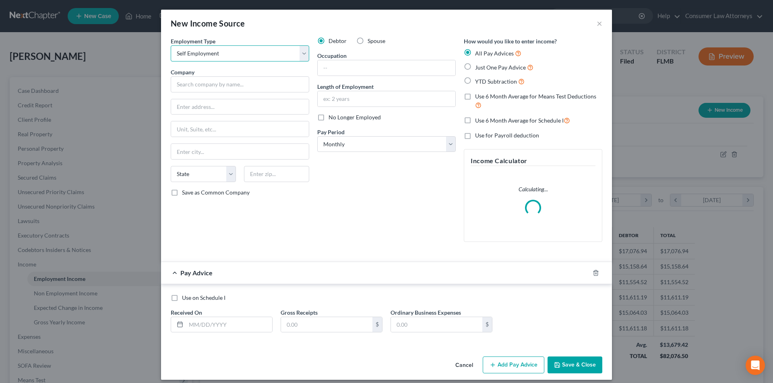
click at [222, 54] on select "Select Full or [DEMOGRAPHIC_DATA] Employment Self Employment" at bounding box center [240, 53] width 138 height 16
select select "0"
click at [171, 45] on select "Select Full or [DEMOGRAPHIC_DATA] Employment Self Employment" at bounding box center [240, 53] width 138 height 16
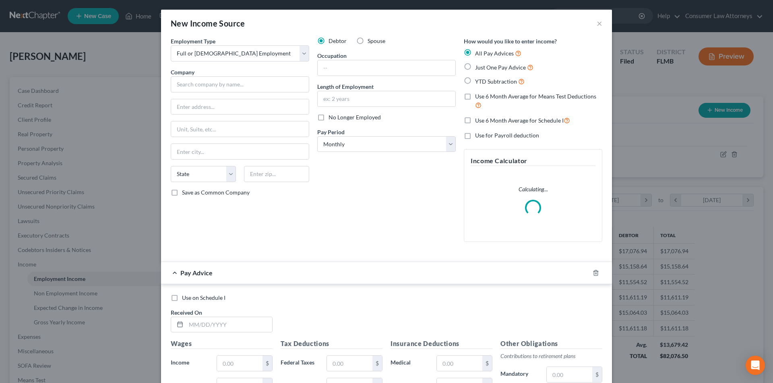
click at [367, 39] on label "Spouse" at bounding box center [376, 41] width 18 height 8
click at [371, 39] on input "Spouse" at bounding box center [373, 39] width 5 height 5
radio input "true"
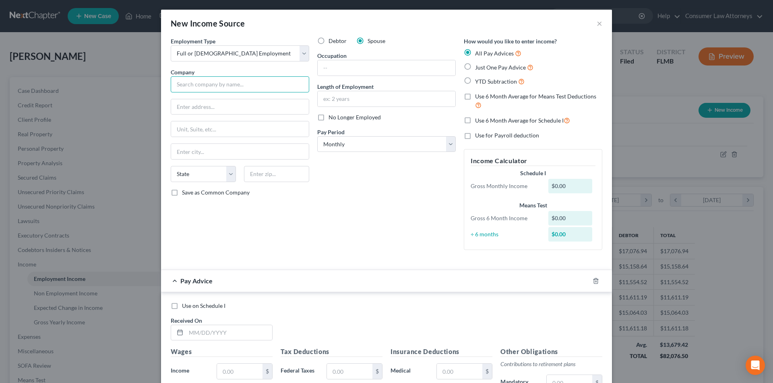
click at [248, 88] on input "text" at bounding box center [240, 84] width 138 height 16
type input "P"
type input "Presidio Networked Solutions"
click at [231, 108] on input "text" at bounding box center [240, 106] width 138 height 15
type input "[STREET_ADDRESS]"
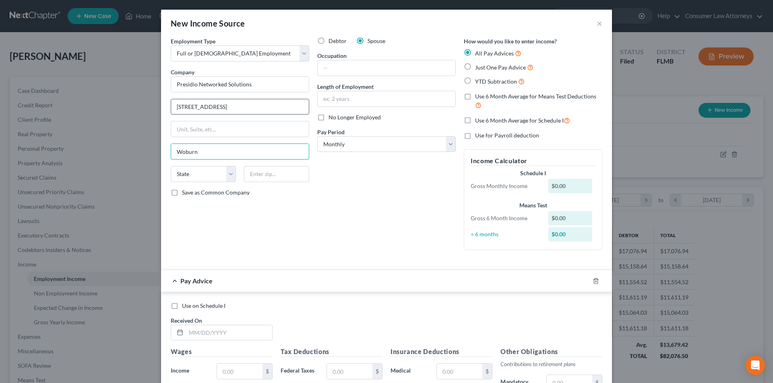
type input "Woburn"
select select "22"
type input "01801"
click at [367, 149] on select "Select Monthly Twice Monthly Every Other Week Weekly" at bounding box center [386, 144] width 138 height 16
select select "2"
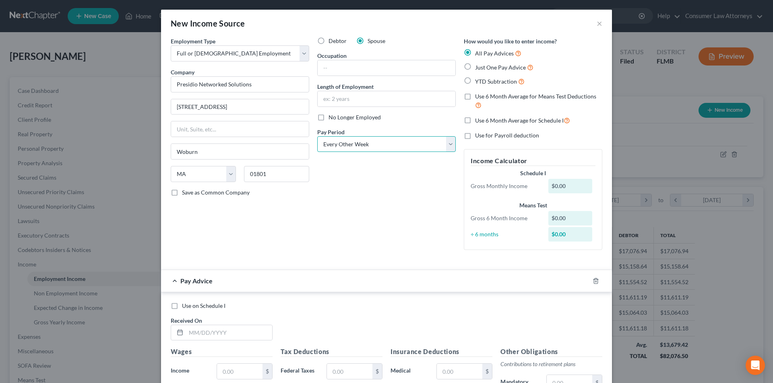
click at [317, 136] on select "Select Monthly Twice Monthly Every Other Week Weekly" at bounding box center [386, 144] width 138 height 16
click at [475, 122] on label "Use 6 Month Average for Schedule I" at bounding box center [522, 120] width 95 height 9
click at [478, 121] on input "Use 6 Month Average for Schedule I" at bounding box center [480, 118] width 5 height 5
checkbox input "true"
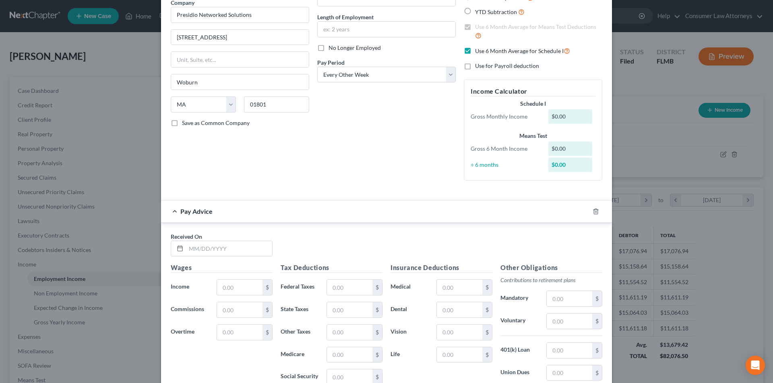
scroll to position [181, 0]
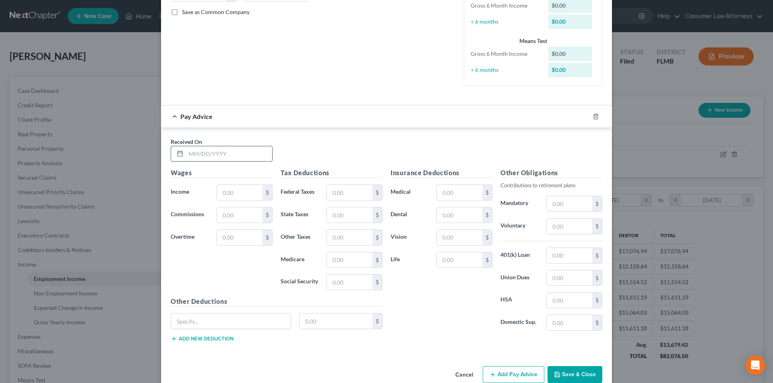
click at [210, 157] on input "text" at bounding box center [229, 153] width 86 height 15
type input "[DATE]"
click at [233, 196] on input "text" at bounding box center [239, 192] width 45 height 15
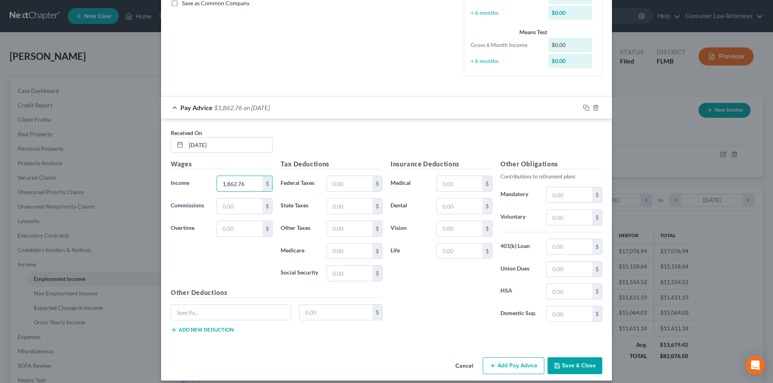
scroll to position [197, 0]
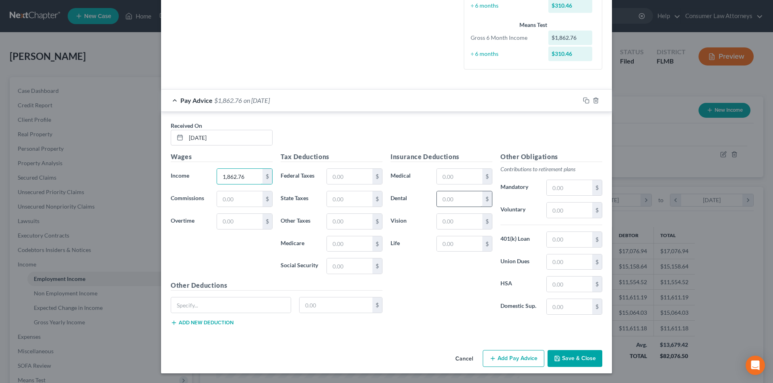
type input "1,862.76"
click at [449, 204] on input "text" at bounding box center [459, 199] width 45 height 15
type input "41.56"
click at [452, 176] on input "text" at bounding box center [459, 176] width 45 height 15
type input "249.74"
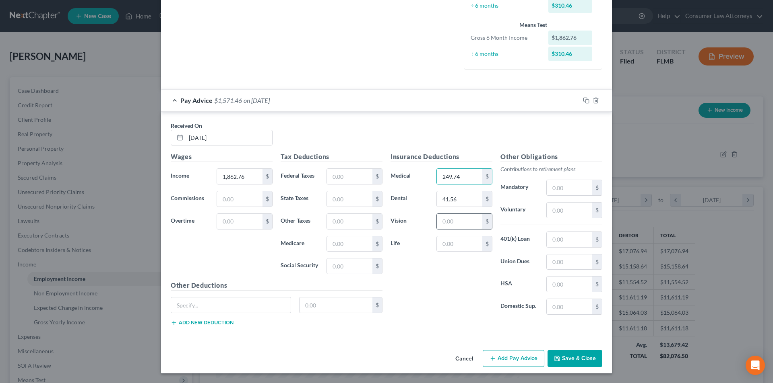
click at [449, 222] on input "text" at bounding box center [459, 221] width 45 height 15
type input "8.39"
click at [345, 247] on input "text" at bounding box center [349, 244] width 45 height 15
type input "22.35"
type input "95.56"
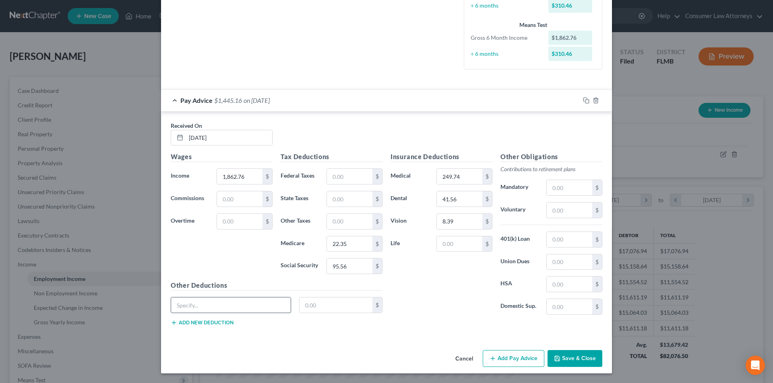
click at [262, 302] on input "text" at bounding box center [231, 305] width 120 height 15
type input "Deductions"
type input "126.46"
type input "1,964.18"
click at [518, 359] on button "Add Pay Advice" at bounding box center [513, 358] width 62 height 17
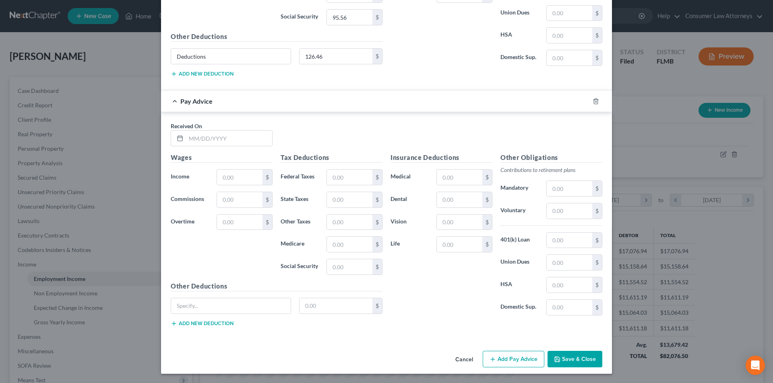
scroll to position [446, 0]
click at [227, 135] on input "text" at bounding box center [229, 137] width 86 height 15
click at [225, 135] on input "02" at bounding box center [229, 137] width 86 height 15
type input "[DATE]"
click at [243, 177] on input "text" at bounding box center [239, 176] width 45 height 15
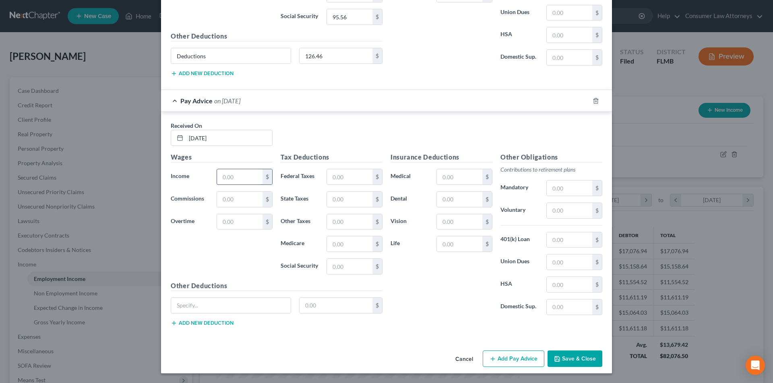
click at [233, 180] on input "text" at bounding box center [239, 176] width 45 height 15
type input "1"
type input "1,982.56"
click at [343, 181] on input "text" at bounding box center [349, 176] width 45 height 15
type input "22.62"
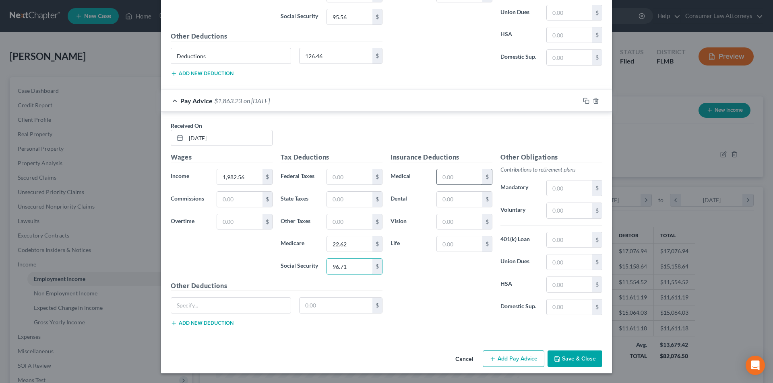
type input "96.71"
click at [449, 183] on input "text" at bounding box center [459, 176] width 45 height 15
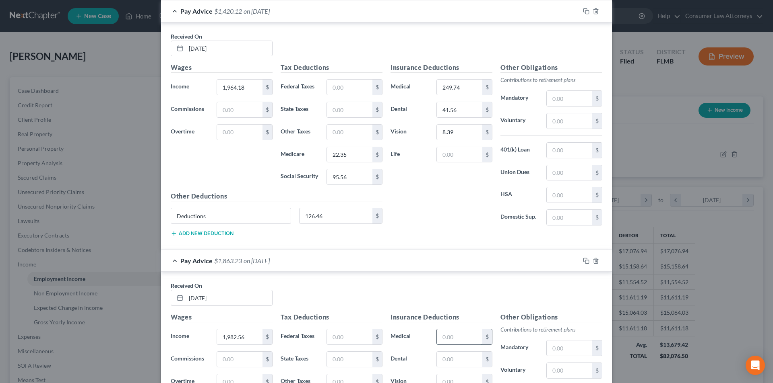
scroll to position [285, 0]
type input "249.74"
type input "41.56"
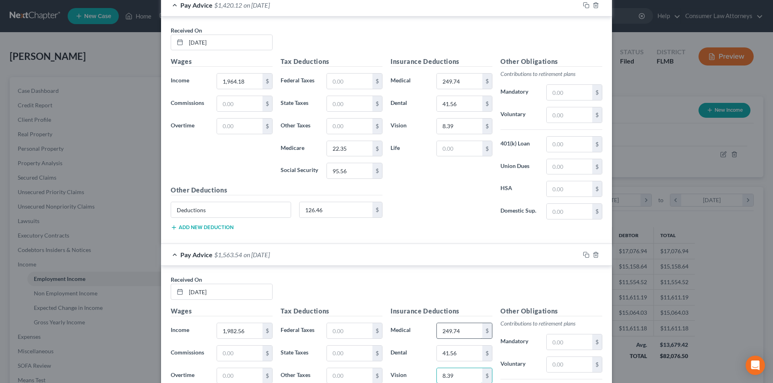
scroll to position [446, 0]
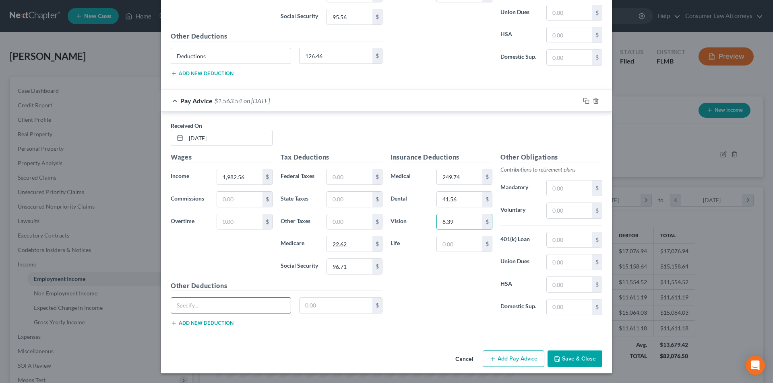
type input "8.39"
click at [228, 313] on div at bounding box center [231, 306] width 120 height 16
click at [229, 307] on input "text" at bounding box center [231, 305] width 120 height 15
type input "Deductions"
click at [299, 309] on input "text" at bounding box center [335, 305] width 73 height 15
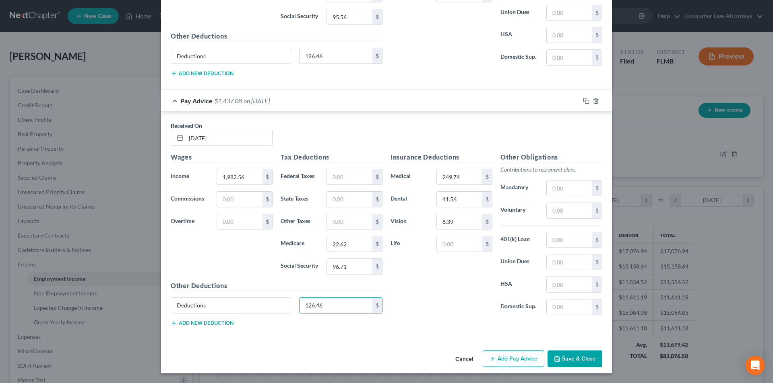
type input "126.46"
click at [517, 361] on button "Add Pay Advice" at bounding box center [513, 359] width 62 height 17
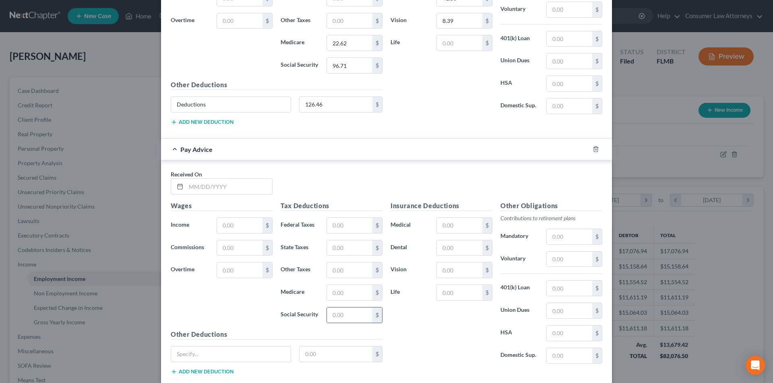
scroll to position [696, 0]
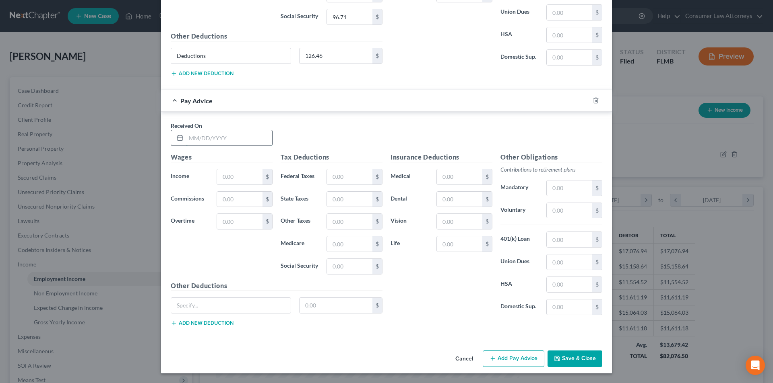
click at [233, 140] on input "text" at bounding box center [229, 137] width 86 height 15
click at [233, 140] on input "02/21/" at bounding box center [229, 137] width 86 height 15
type input "[DATE]"
click at [227, 179] on input "text" at bounding box center [239, 176] width 45 height 15
type input "1,988.69"
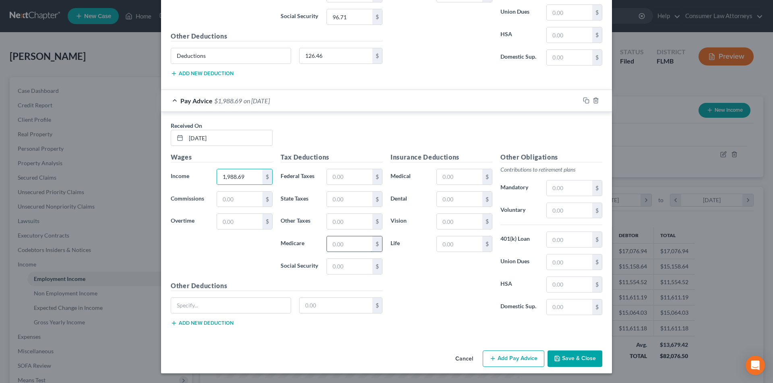
click at [357, 245] on input "text" at bounding box center [349, 244] width 45 height 15
type input "22.70"
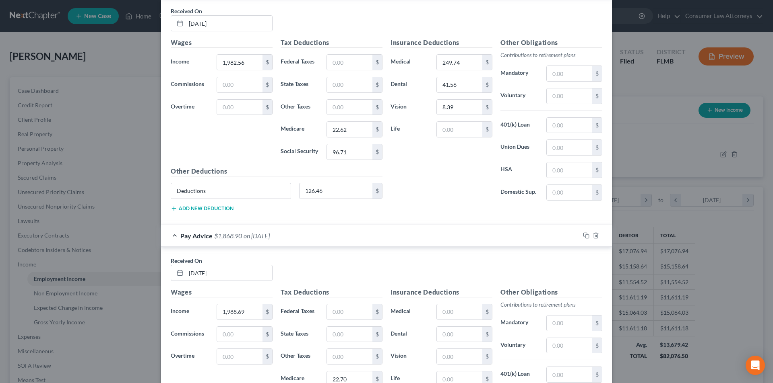
scroll to position [575, 0]
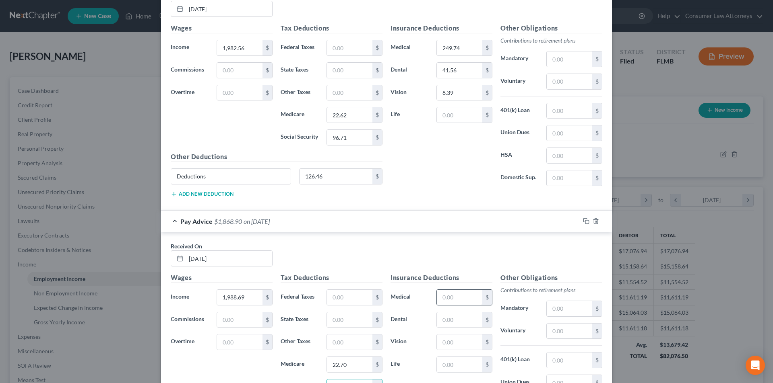
type input "97.09"
drag, startPoint x: 462, startPoint y: 298, endPoint x: 466, endPoint y: 297, distance: 4.6
click at [464, 297] on input "text" at bounding box center [459, 297] width 45 height 15
type input "249.74"
type input "41.56"
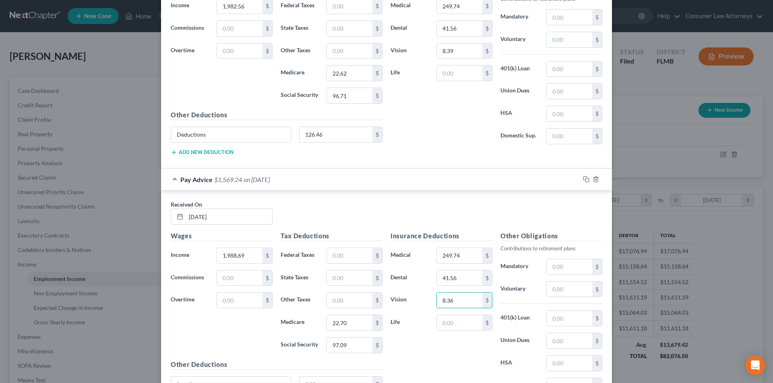
scroll to position [656, 0]
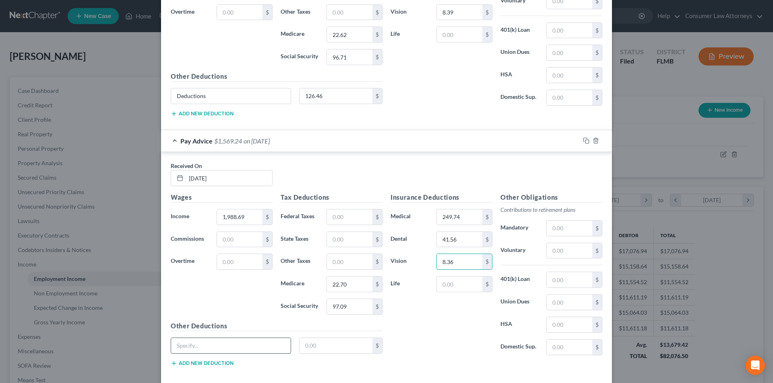
type input "8.36"
click at [251, 345] on input "text" at bounding box center [231, 345] width 120 height 15
type input "Deductions"
type input "126.49"
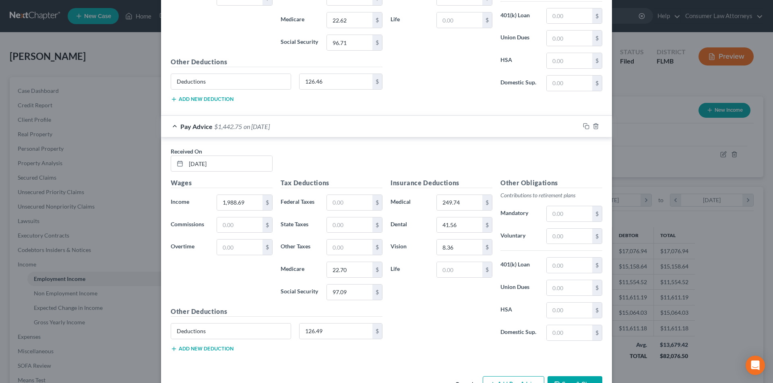
scroll to position [696, 0]
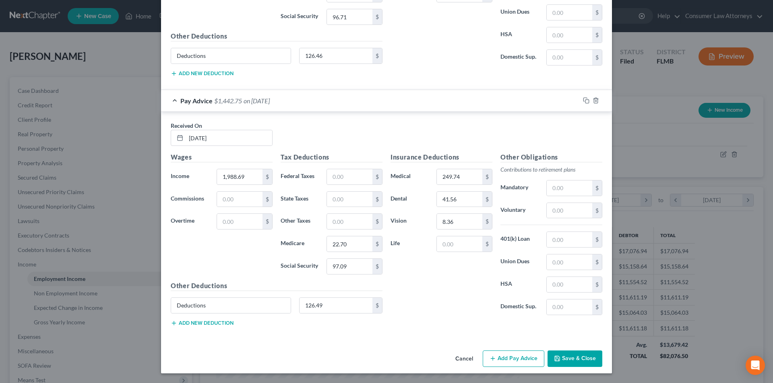
click at [510, 357] on button "Add Pay Advice" at bounding box center [513, 359] width 62 height 17
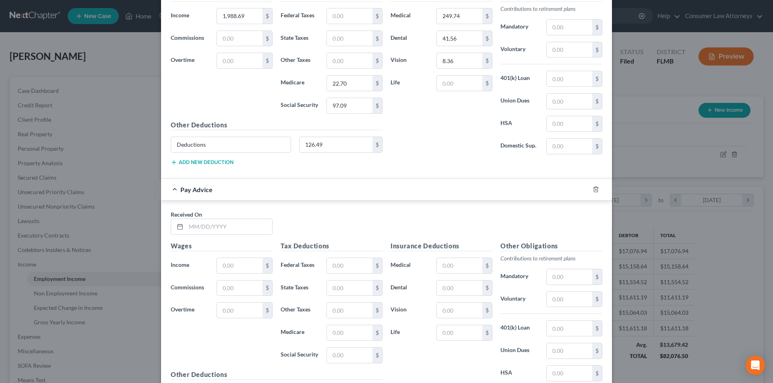
scroll to position [946, 0]
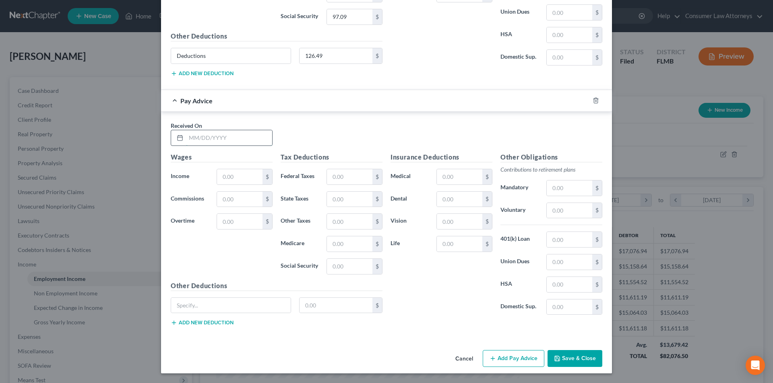
click at [241, 141] on input "text" at bounding box center [229, 137] width 86 height 15
click at [237, 140] on input "03/07" at bounding box center [229, 137] width 86 height 15
type input "[DATE]"
click at [227, 183] on input "text" at bounding box center [239, 176] width 45 height 15
type input "1,982.56"
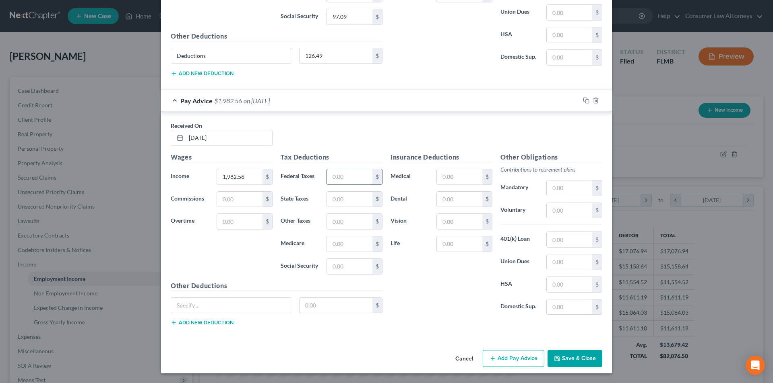
click at [353, 180] on input "text" at bounding box center [349, 176] width 45 height 15
type input "2"
type input "22.62"
type input "96.71"
click at [206, 306] on input "text" at bounding box center [231, 305] width 120 height 15
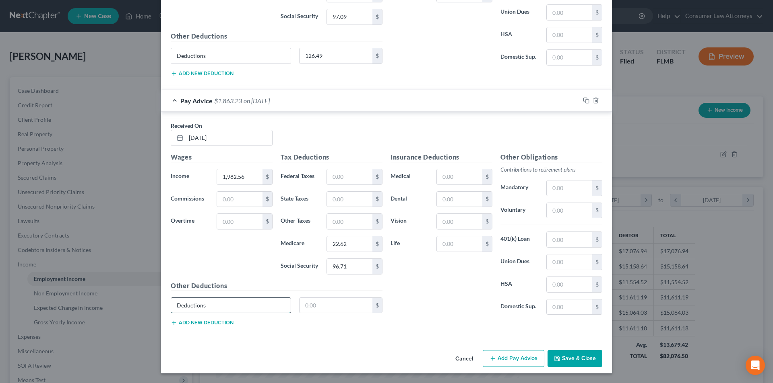
type input "Deductions"
click at [338, 307] on input "126.49" at bounding box center [335, 305] width 73 height 15
drag, startPoint x: 332, startPoint y: 304, endPoint x: 281, endPoint y: 300, distance: 51.3
click at [284, 301] on div "Deductions 126.49 $" at bounding box center [277, 309] width 220 height 23
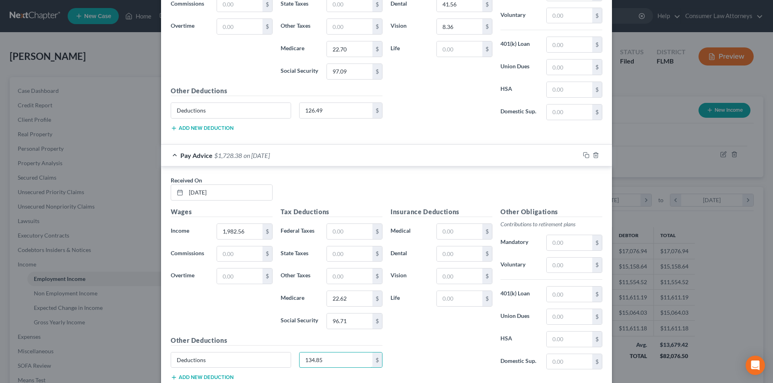
scroll to position [825, 0]
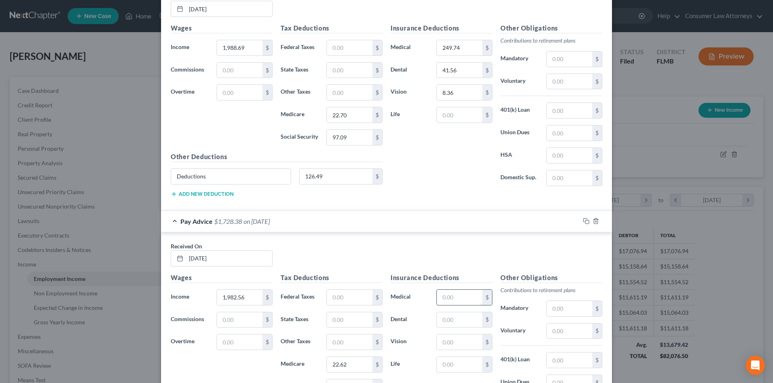
type input "134.85"
click at [454, 297] on input "text" at bounding box center [459, 297] width 45 height 15
type input "249.74"
type input "41.56"
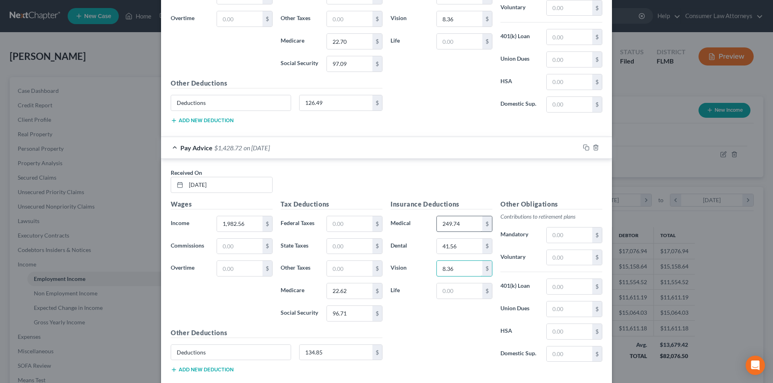
scroll to position [946, 0]
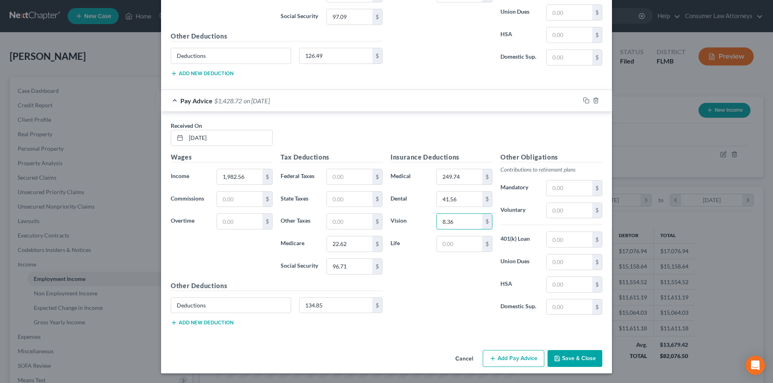
type input "8.36"
click at [326, 308] on input "134.85" at bounding box center [335, 305] width 73 height 15
type input "126.49"
click at [521, 363] on button "Add Pay Advice" at bounding box center [513, 358] width 62 height 17
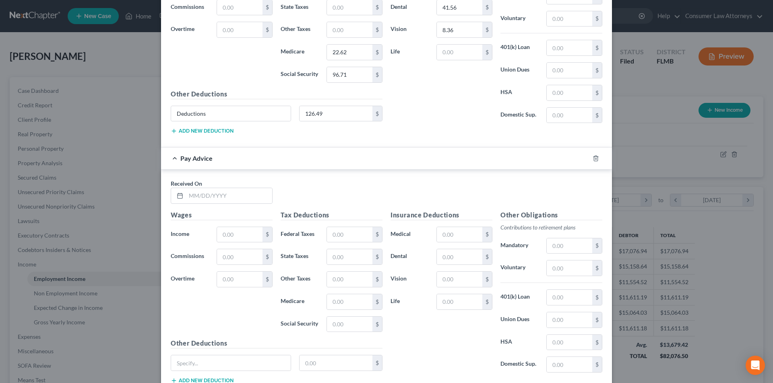
scroll to position [1196, 0]
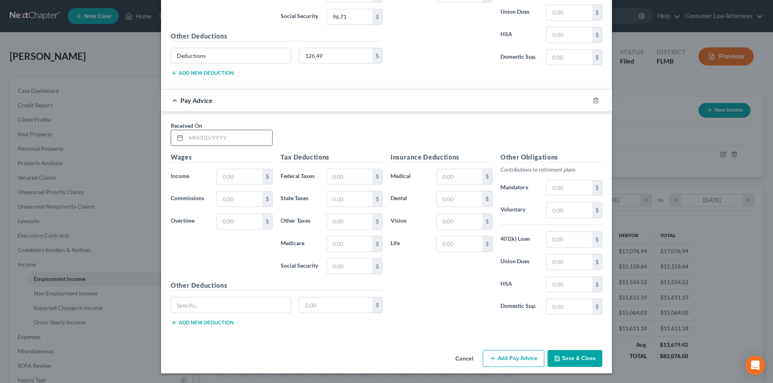
click at [242, 138] on input "text" at bounding box center [229, 137] width 86 height 15
click at [249, 134] on input "03/" at bounding box center [229, 137] width 86 height 15
type input "[DATE]"
click at [234, 174] on input "text" at bounding box center [239, 176] width 45 height 15
click at [229, 175] on input "text" at bounding box center [239, 176] width 45 height 15
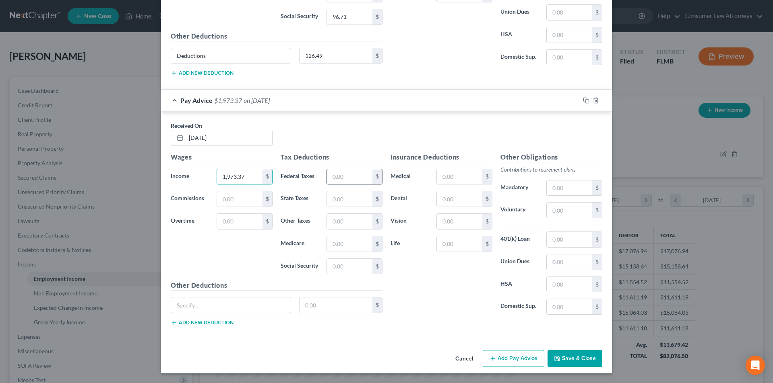
type input "1,973.37"
click at [348, 179] on input "text" at bounding box center [349, 176] width 45 height 15
type input "22.48"
type input "96.13"
click at [406, 281] on div "Insurance Deductions Medical $ Dental $ Vision $ Life $" at bounding box center [441, 237] width 110 height 169
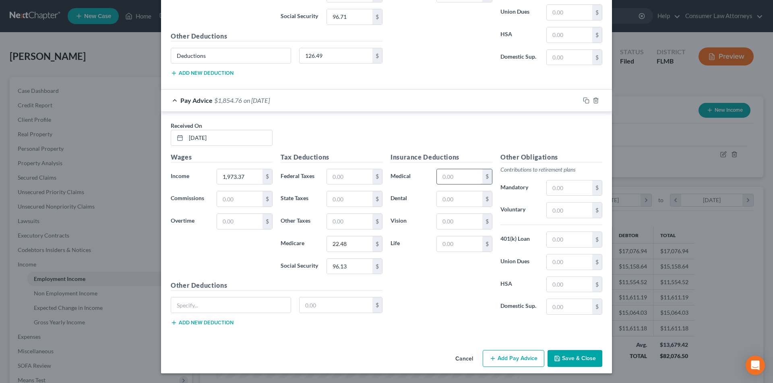
scroll to position [1075, 0]
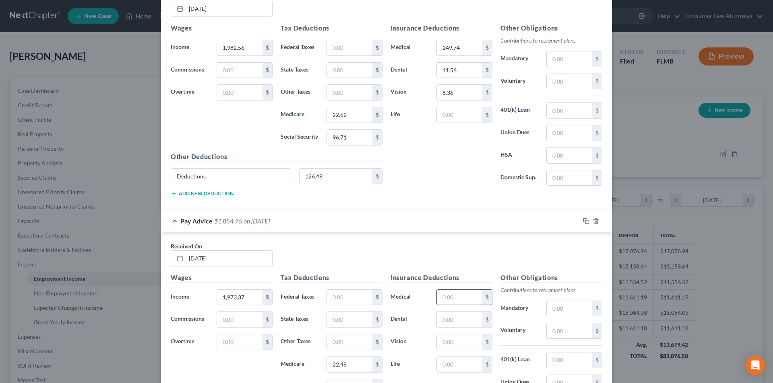
click at [446, 296] on input "text" at bounding box center [459, 297] width 45 height 15
type input "249.74"
type input "41.56"
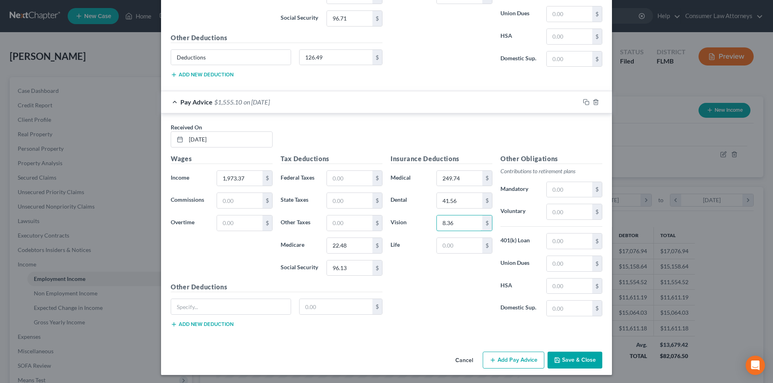
scroll to position [1196, 0]
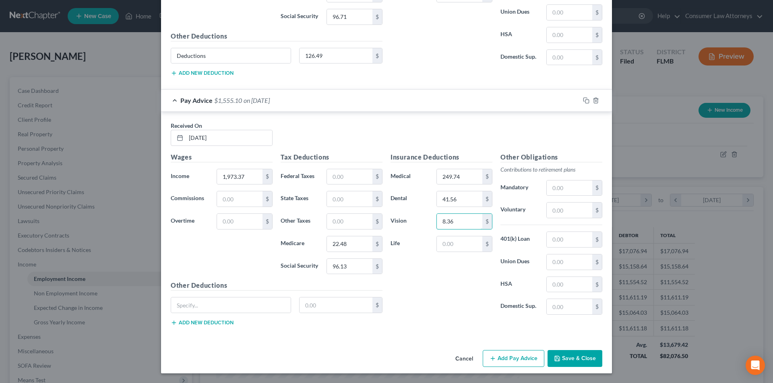
type input "8.36"
click at [241, 314] on div "$" at bounding box center [277, 308] width 220 height 23
click at [241, 301] on input "text" at bounding box center [231, 305] width 120 height 15
type input "Deductions"
type input "126.49"
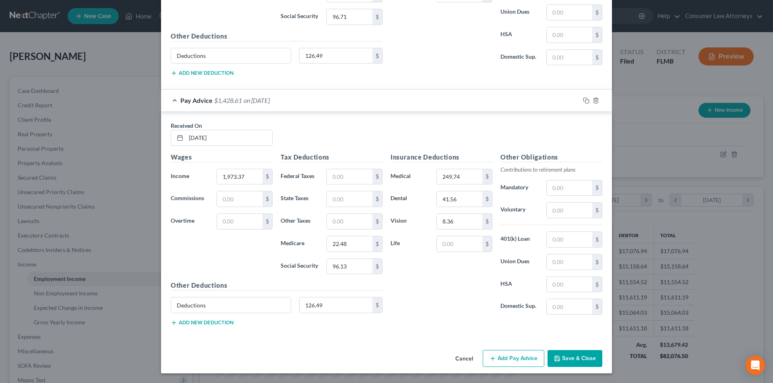
click at [507, 359] on button "Add Pay Advice" at bounding box center [513, 358] width 62 height 17
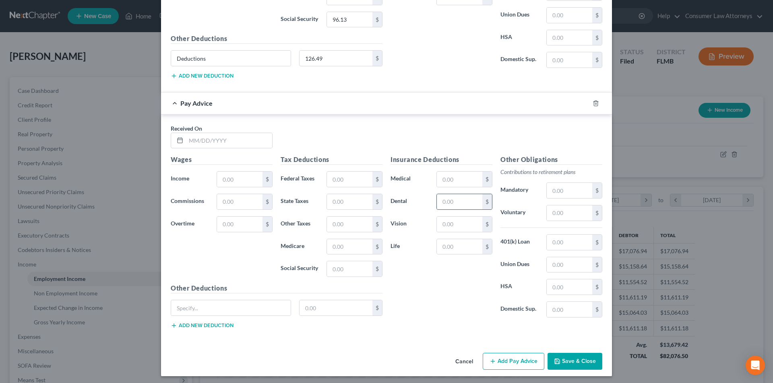
scroll to position [1446, 0]
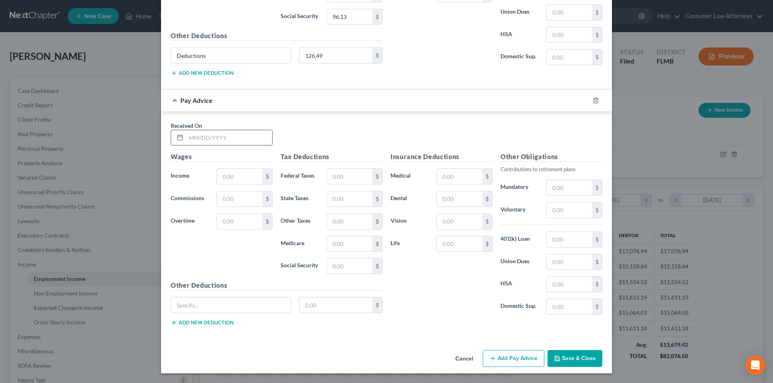
click at [240, 138] on input "text" at bounding box center [229, 137] width 86 height 15
type input "[DATE]"
click at [230, 176] on input "text" at bounding box center [239, 176] width 45 height 15
type input "1,964.18"
click at [340, 242] on input "text" at bounding box center [349, 244] width 45 height 15
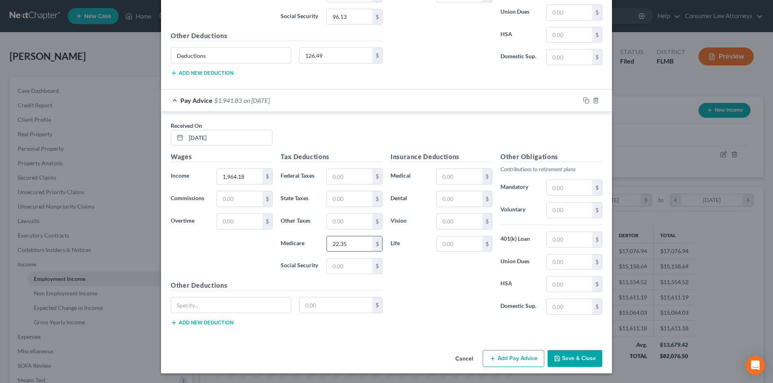
type input "22.35"
type input "95.57"
click at [245, 312] on input "text" at bounding box center [231, 305] width 120 height 15
type input "Deductions"
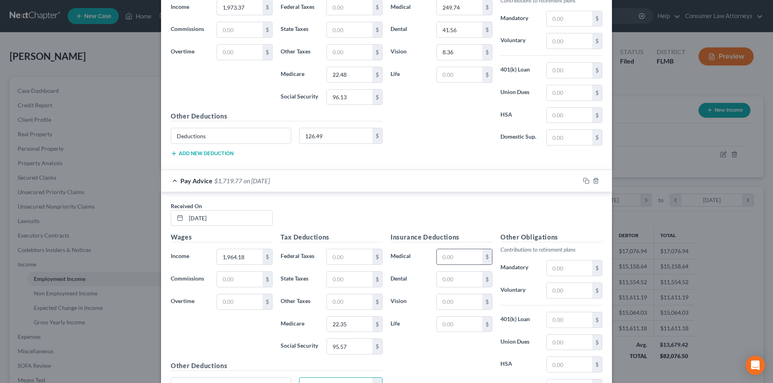
type input "126.49"
click at [453, 259] on input "text" at bounding box center [459, 256] width 45 height 15
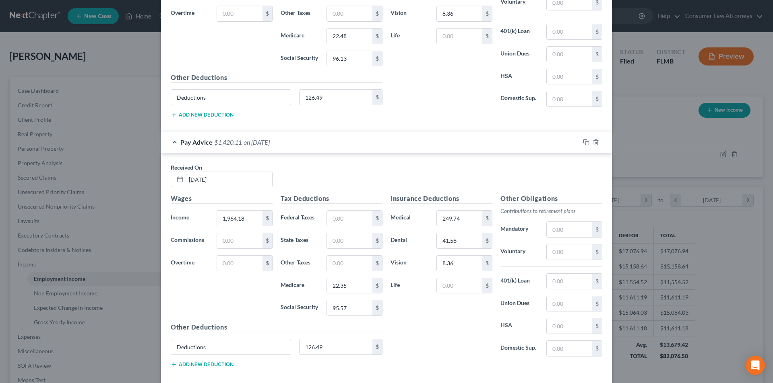
scroll to position [1446, 0]
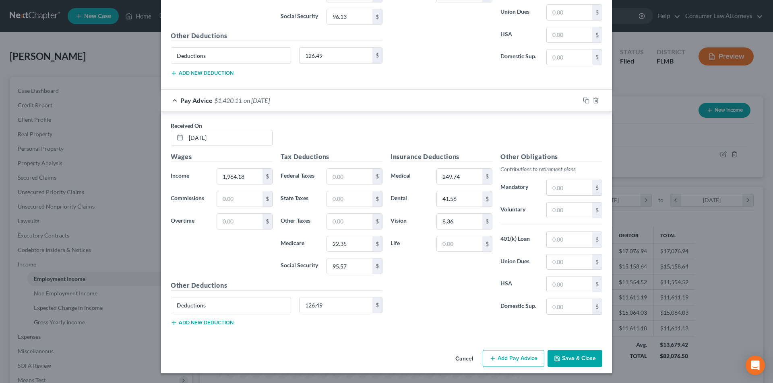
drag, startPoint x: 515, startPoint y: 352, endPoint x: 506, endPoint y: 337, distance: 18.1
click at [515, 352] on button "Add Pay Advice" at bounding box center [513, 358] width 62 height 17
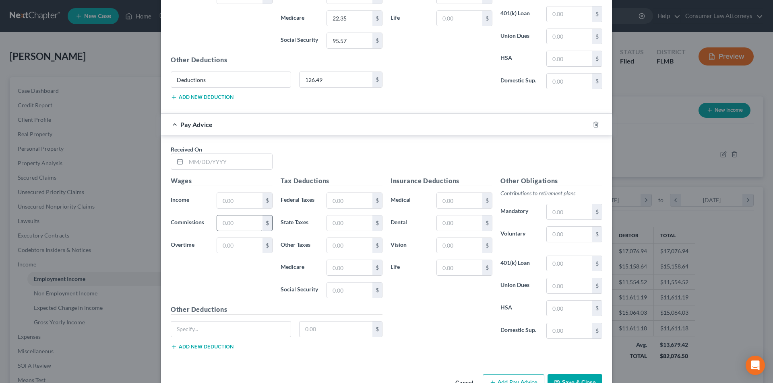
scroll to position [1695, 0]
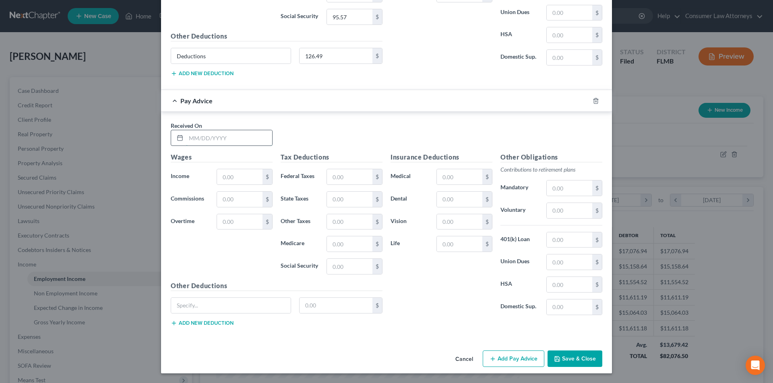
click at [238, 137] on input "text" at bounding box center [229, 137] width 86 height 15
click at [232, 177] on input "text" at bounding box center [239, 176] width 45 height 15
click at [343, 244] on input "text" at bounding box center [349, 244] width 45 height 15
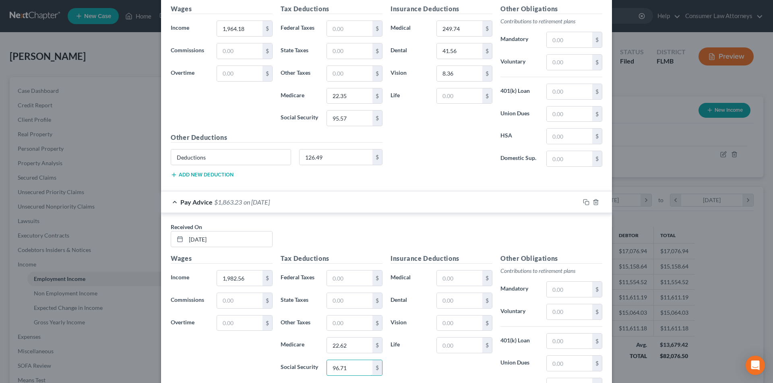
scroll to position [1575, 0]
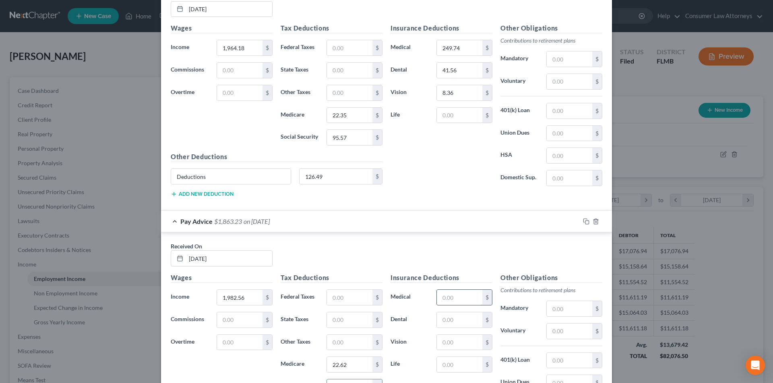
click at [454, 297] on input "text" at bounding box center [459, 297] width 45 height 15
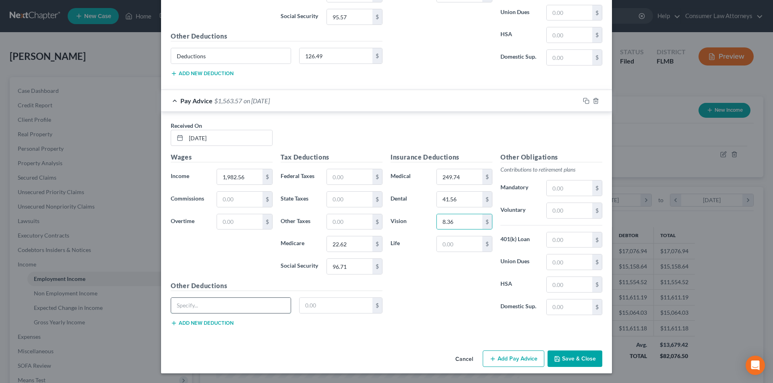
click at [222, 302] on input "text" at bounding box center [231, 305] width 120 height 15
click at [508, 362] on button "Add Pay Advice" at bounding box center [513, 359] width 62 height 17
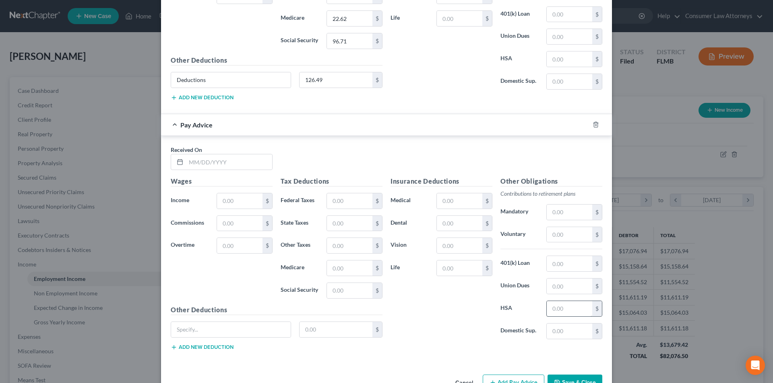
scroll to position [1945, 0]
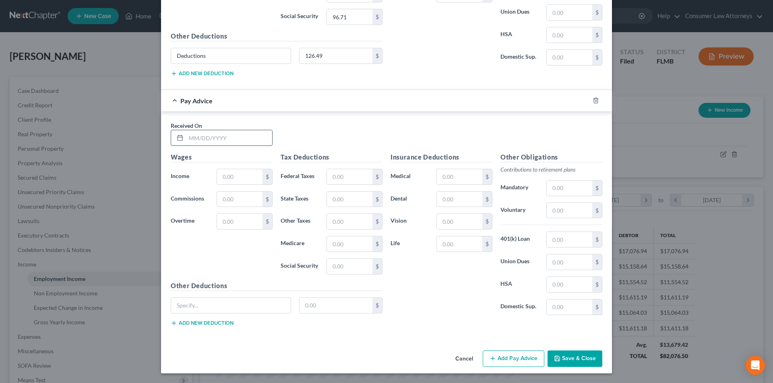
click at [239, 142] on input "text" at bounding box center [229, 137] width 86 height 15
click at [230, 183] on input "text" at bounding box center [239, 176] width 45 height 15
click at [346, 241] on input "text" at bounding box center [349, 244] width 45 height 15
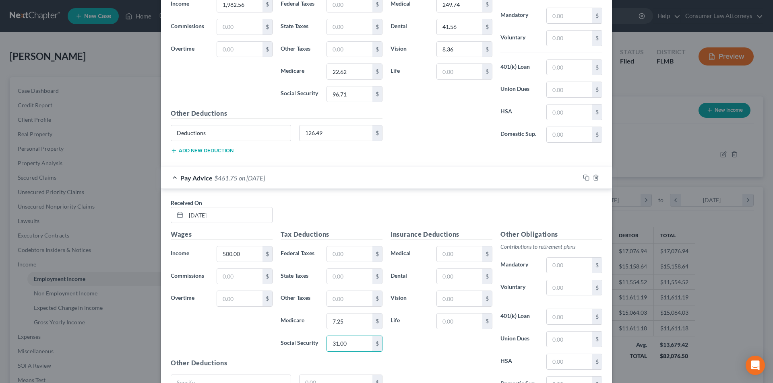
scroll to position [1865, 0]
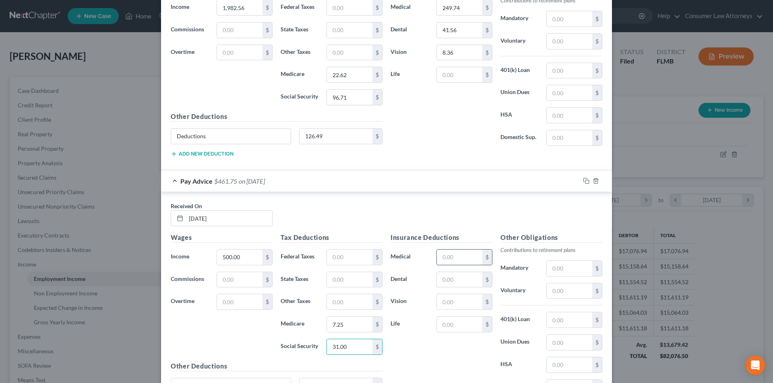
click at [452, 264] on input "text" at bounding box center [459, 257] width 45 height 15
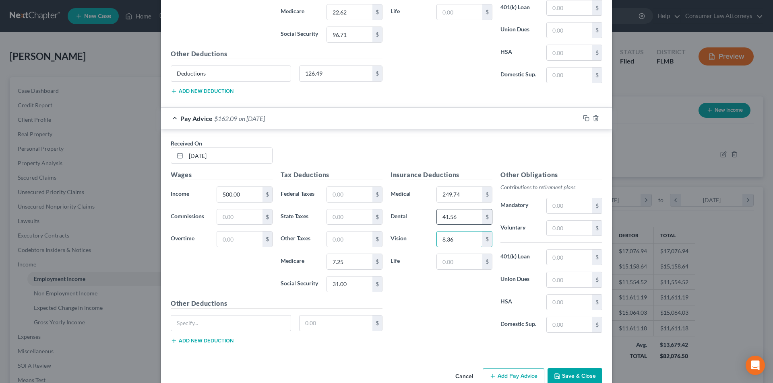
scroll to position [1945, 0]
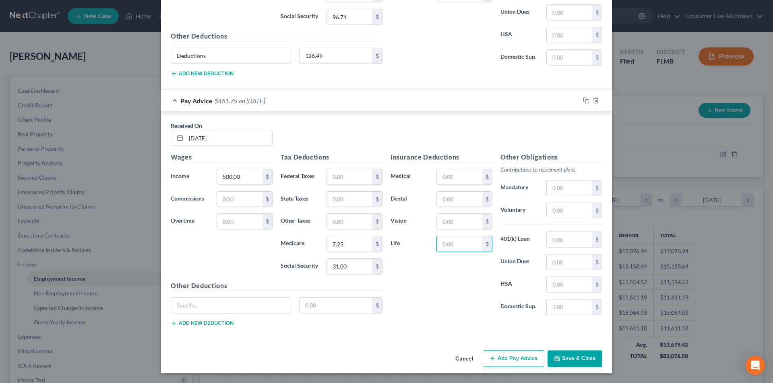
click at [452, 290] on div "Insurance Deductions Medical $ Dental $ Vision $ Life $" at bounding box center [441, 237] width 110 height 169
click at [327, 170] on input "text" at bounding box center [349, 176] width 45 height 15
click at [509, 357] on button "Add Pay Advice" at bounding box center [513, 359] width 62 height 17
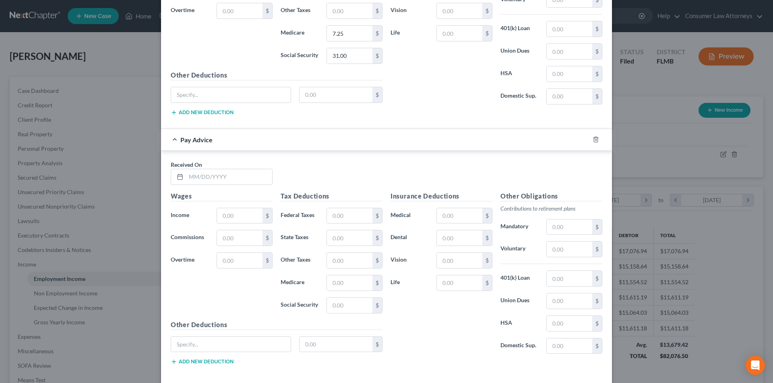
scroll to position [2195, 0]
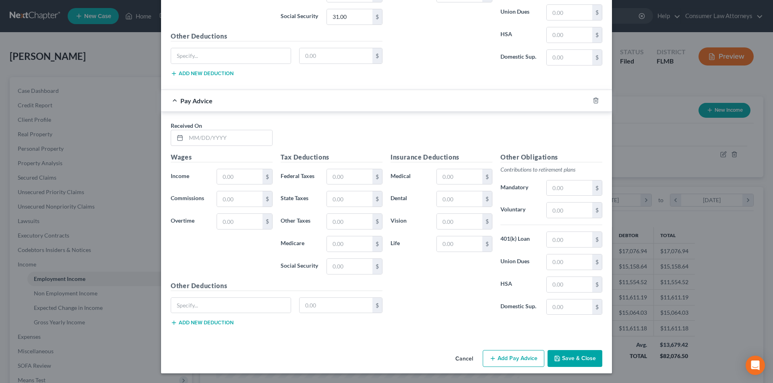
click at [535, 109] on div "Pay Advice" at bounding box center [375, 100] width 428 height 21
click at [247, 141] on input "text" at bounding box center [229, 137] width 86 height 15
click at [247, 140] on input "05/1" at bounding box center [229, 137] width 86 height 15
click at [237, 177] on input "text" at bounding box center [239, 176] width 45 height 15
click at [343, 177] on input "text" at bounding box center [349, 176] width 45 height 15
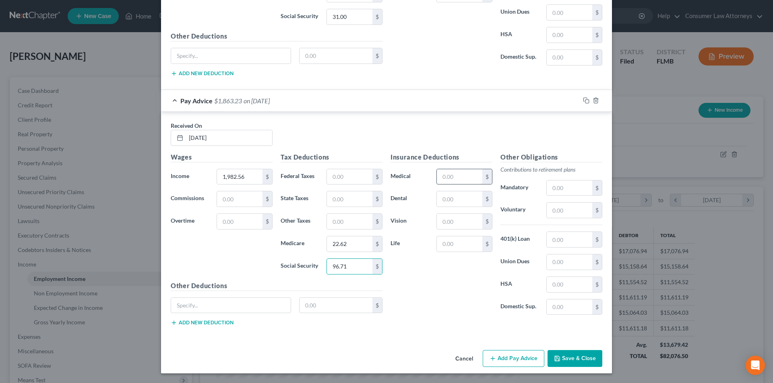
click at [463, 179] on input "text" at bounding box center [459, 176] width 45 height 15
click at [455, 220] on input "text" at bounding box center [459, 221] width 45 height 15
click at [268, 303] on input "text" at bounding box center [231, 305] width 120 height 15
click at [514, 360] on button "Add Pay Advice" at bounding box center [513, 358] width 62 height 17
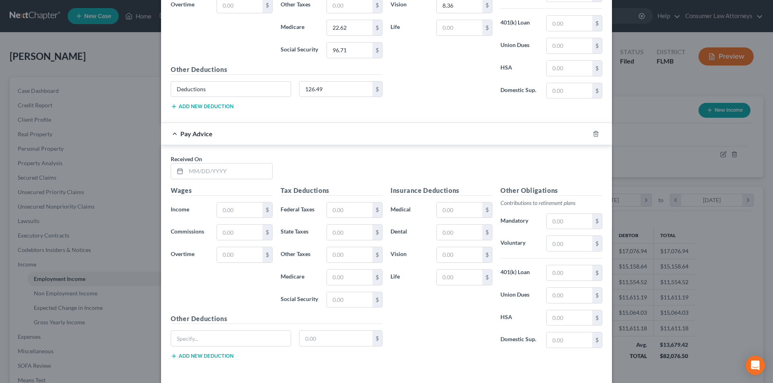
scroll to position [2445, 0]
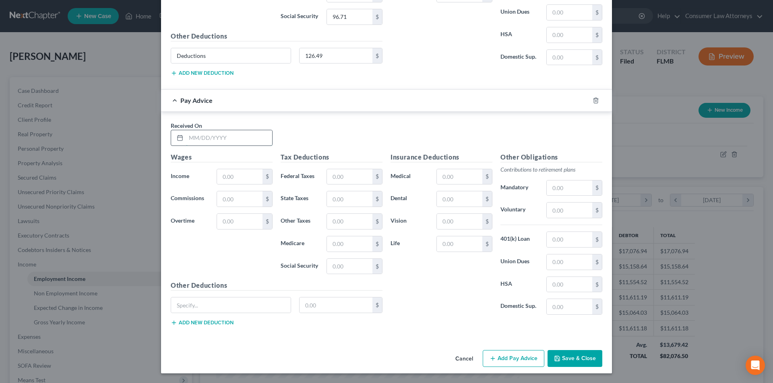
click at [235, 143] on input "text" at bounding box center [229, 137] width 86 height 15
click at [243, 183] on input "text" at bounding box center [239, 176] width 45 height 15
click at [339, 250] on input "text" at bounding box center [349, 244] width 45 height 15
drag, startPoint x: 449, startPoint y: 181, endPoint x: 442, endPoint y: 187, distance: 9.5
click at [449, 181] on input "text" at bounding box center [459, 176] width 45 height 15
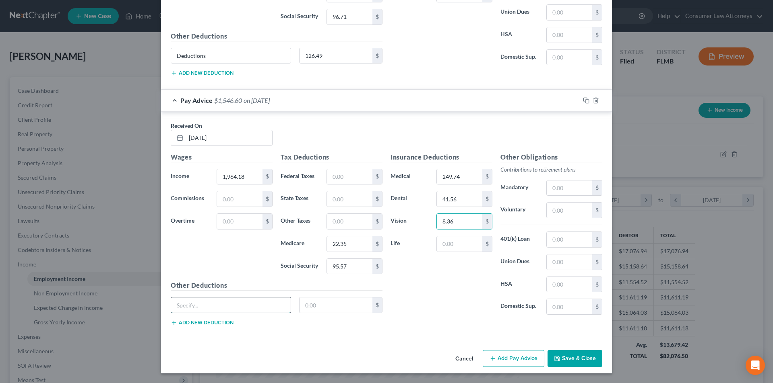
click at [255, 306] on input "text" at bounding box center [231, 305] width 120 height 15
click at [523, 353] on button "Add Pay Advice" at bounding box center [513, 358] width 62 height 17
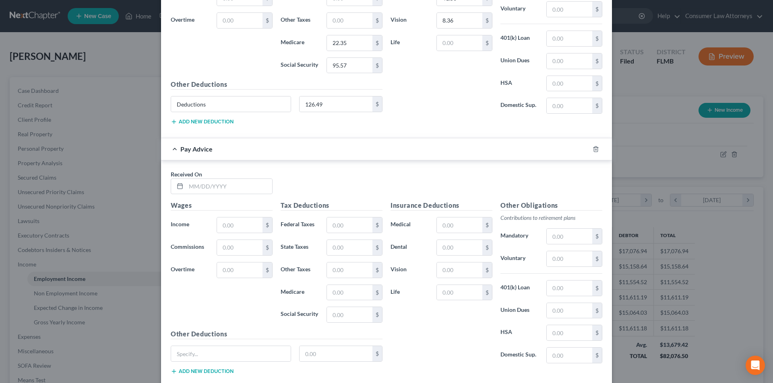
scroll to position [2695, 0]
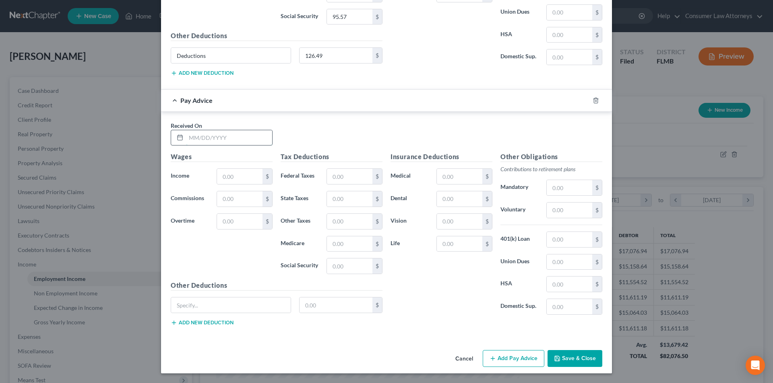
click at [247, 137] on input "text" at bounding box center [229, 137] width 86 height 15
click at [244, 182] on input "text" at bounding box center [239, 176] width 45 height 15
click at [338, 244] on input "text" at bounding box center [349, 244] width 45 height 15
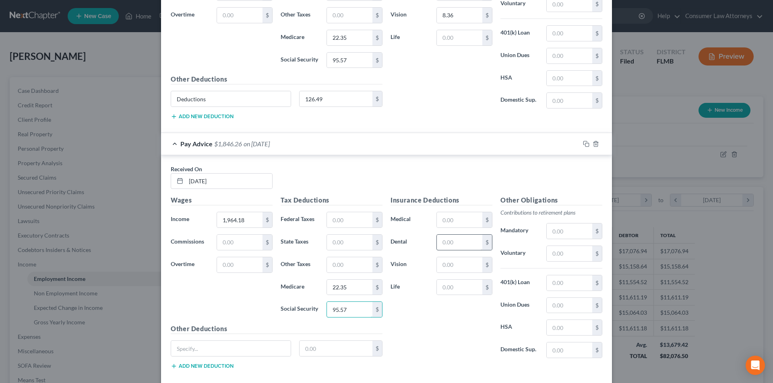
scroll to position [2655, 0]
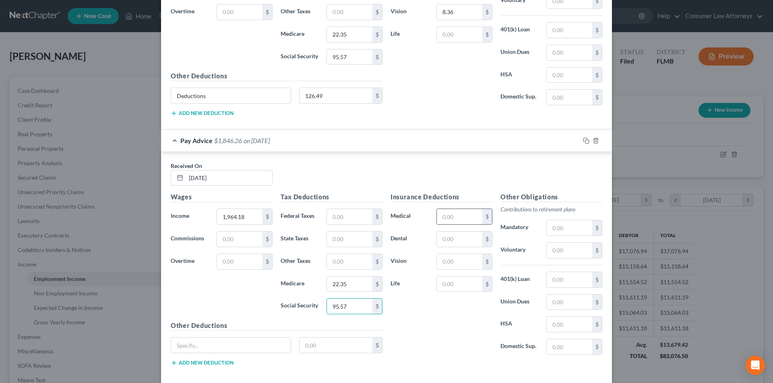
click at [446, 217] on input "text" at bounding box center [459, 216] width 45 height 15
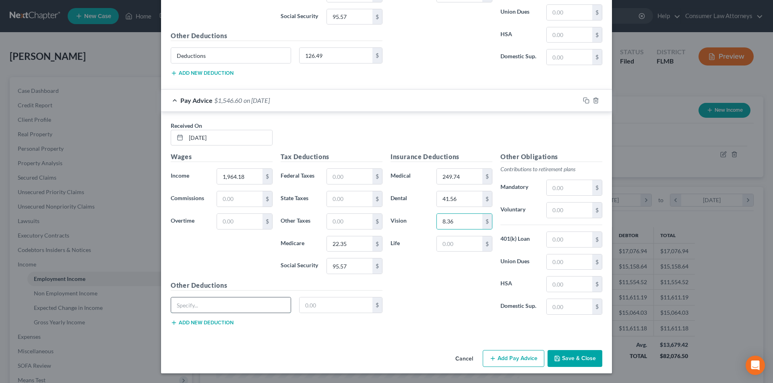
click at [251, 310] on input "text" at bounding box center [231, 305] width 120 height 15
click at [312, 307] on input "text" at bounding box center [335, 305] width 73 height 15
drag, startPoint x: 507, startPoint y: 359, endPoint x: 682, endPoint y: 309, distance: 181.9
click at [507, 359] on button "Add Pay Advice" at bounding box center [513, 358] width 62 height 17
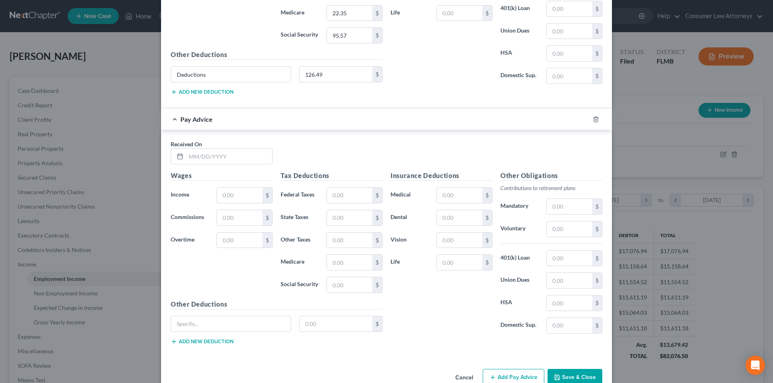
scroll to position [2944, 0]
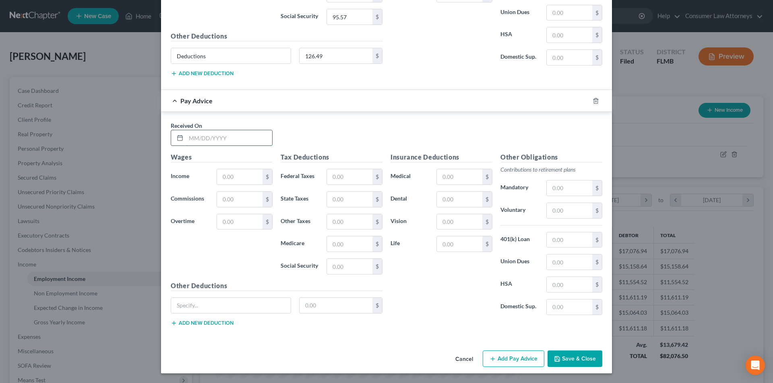
click at [214, 144] on input "text" at bounding box center [229, 137] width 86 height 15
click at [245, 176] on input "text" at bounding box center [239, 176] width 45 height 15
click at [343, 247] on input "text" at bounding box center [349, 244] width 45 height 15
click at [449, 184] on input "text" at bounding box center [459, 176] width 45 height 15
click at [248, 304] on input "text" at bounding box center [231, 305] width 120 height 15
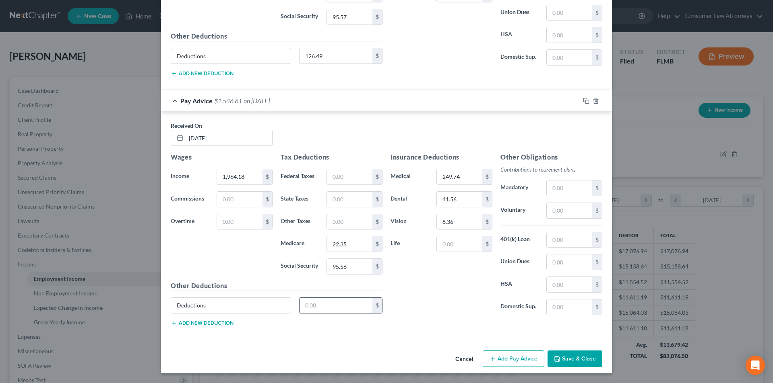
click at [328, 307] on input "text" at bounding box center [335, 305] width 73 height 15
click at [519, 361] on button "Add Pay Advice" at bounding box center [513, 359] width 62 height 17
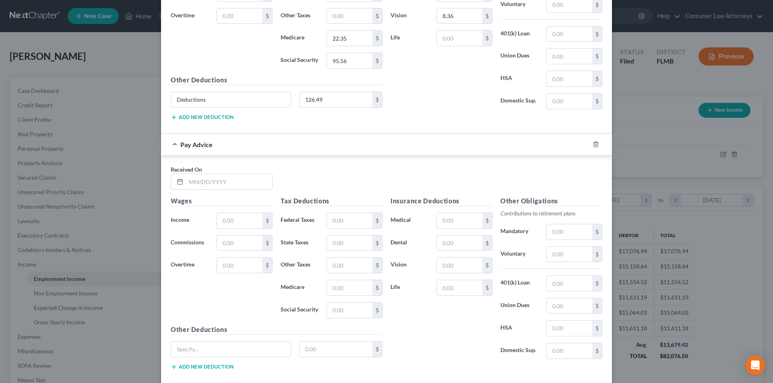
scroll to position [3194, 0]
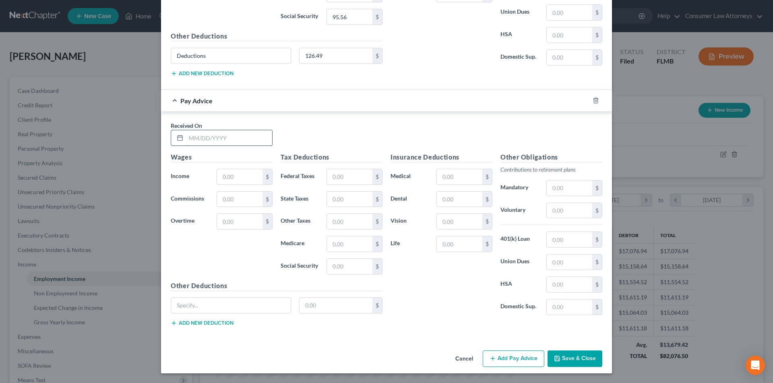
click at [225, 140] on input "text" at bounding box center [229, 137] width 86 height 15
click at [233, 182] on input "text" at bounding box center [239, 176] width 45 height 15
click at [344, 244] on input "text" at bounding box center [349, 244] width 45 height 15
click at [444, 182] on input "text" at bounding box center [459, 176] width 45 height 15
click at [222, 301] on input "text" at bounding box center [231, 305] width 120 height 15
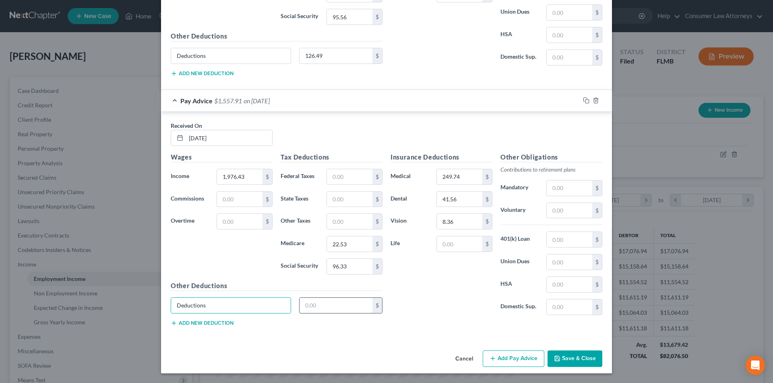
click at [302, 309] on input "text" at bounding box center [335, 305] width 73 height 15
click at [524, 360] on button "Add Pay Advice" at bounding box center [513, 359] width 62 height 17
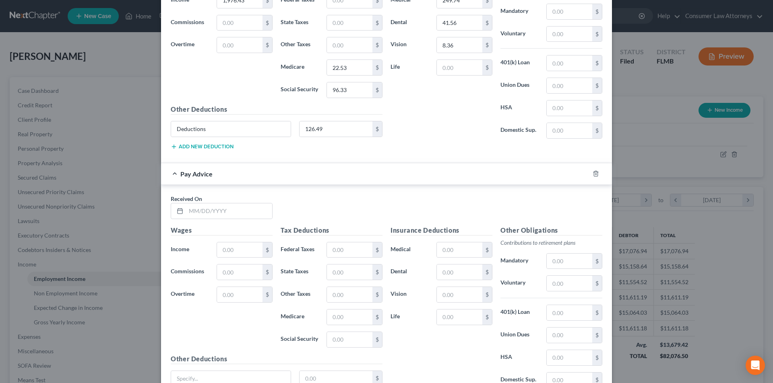
scroll to position [3444, 0]
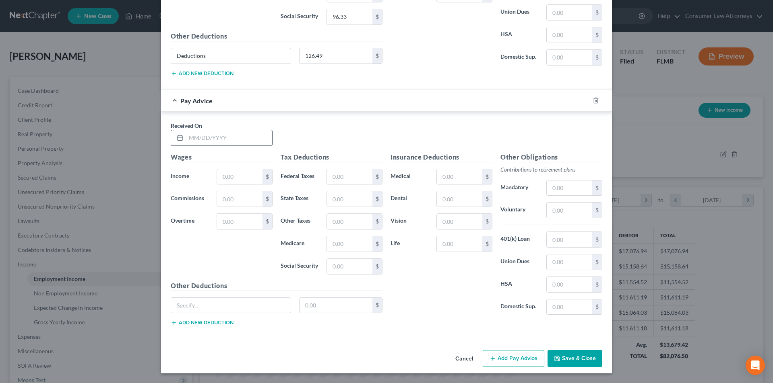
click at [221, 134] on input "text" at bounding box center [229, 137] width 86 height 15
drag, startPoint x: 230, startPoint y: 181, endPoint x: 248, endPoint y: 185, distance: 18.5
click at [230, 181] on input "text" at bounding box center [239, 176] width 45 height 15
click at [245, 180] on input "text" at bounding box center [239, 176] width 45 height 15
click at [343, 243] on input "text" at bounding box center [349, 244] width 45 height 15
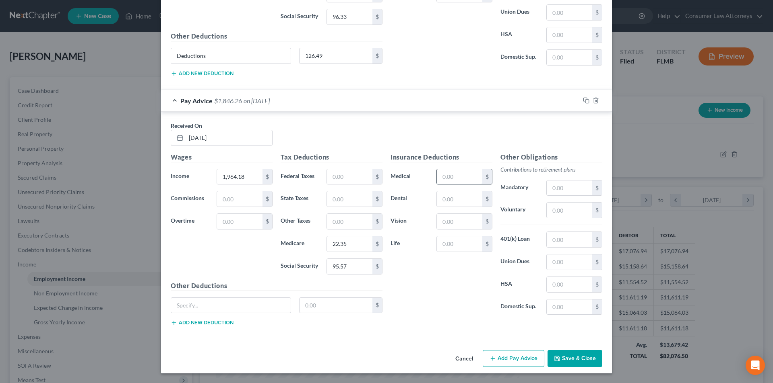
click at [458, 182] on input "text" at bounding box center [459, 176] width 45 height 15
click at [223, 306] on input "text" at bounding box center [231, 305] width 120 height 15
click at [307, 301] on input "text" at bounding box center [335, 305] width 73 height 15
click at [328, 313] on div "126. $" at bounding box center [341, 306] width 84 height 16
click at [327, 309] on input "126." at bounding box center [335, 305] width 73 height 15
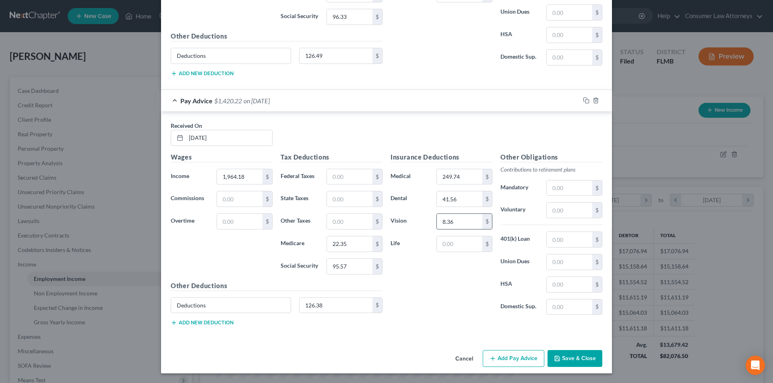
click at [471, 222] on input "8.36" at bounding box center [459, 221] width 45 height 15
click at [557, 363] on button "Save & Close" at bounding box center [574, 358] width 55 height 17
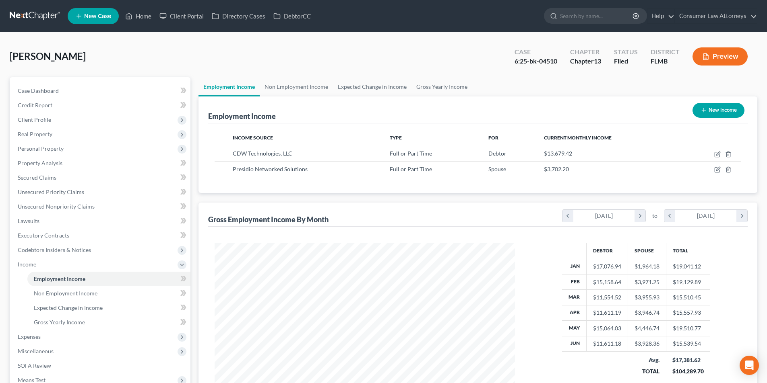
scroll to position [402239, 402072]
click at [449, 87] on link "Gross Yearly Income" at bounding box center [441, 86] width 61 height 19
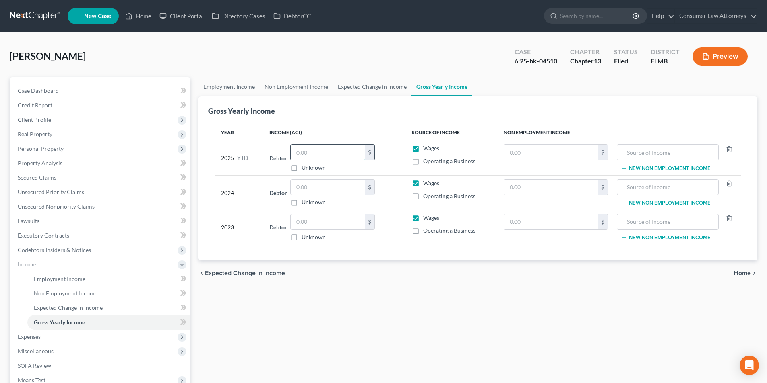
click at [330, 158] on input "text" at bounding box center [328, 152] width 74 height 15
click at [54, 175] on span "Secured Claims" at bounding box center [37, 177] width 39 height 7
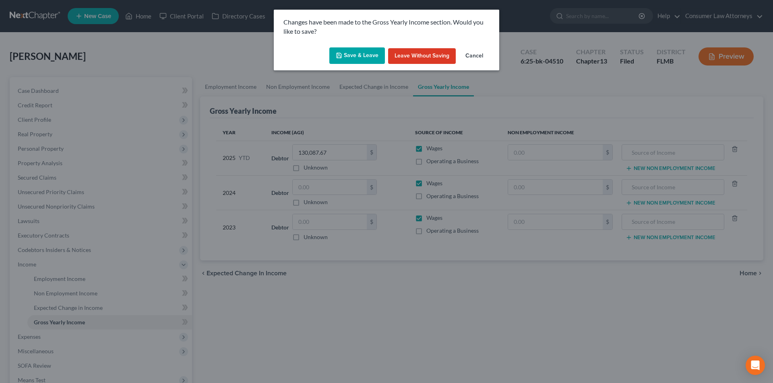
drag, startPoint x: 348, startPoint y: 52, endPoint x: 342, endPoint y: 58, distance: 8.5
click at [349, 52] on button "Save & Leave" at bounding box center [357, 55] width 56 height 17
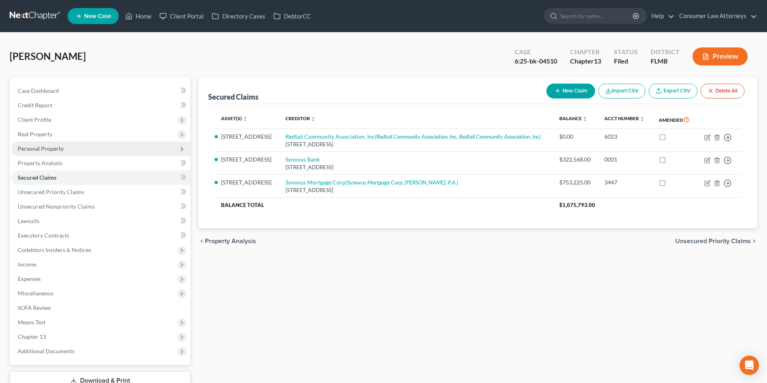
click at [52, 148] on span "Personal Property" at bounding box center [41, 148] width 46 height 7
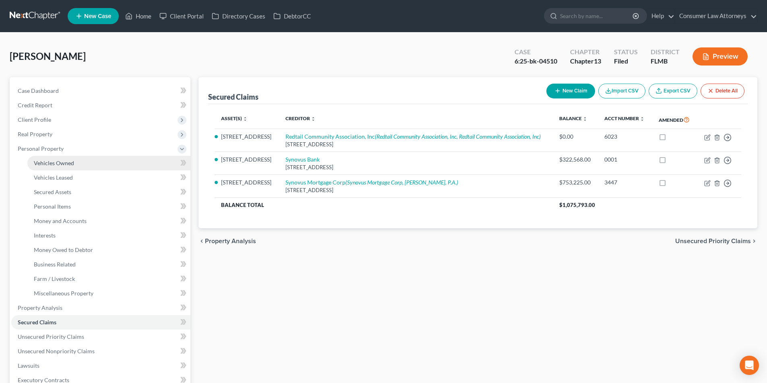
click at [60, 162] on span "Vehicles Owned" at bounding box center [54, 163] width 40 height 7
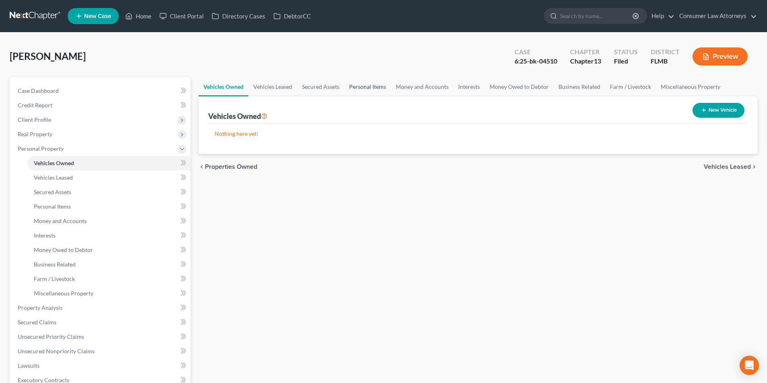
click at [366, 85] on link "Personal Items" at bounding box center [367, 86] width 47 height 19
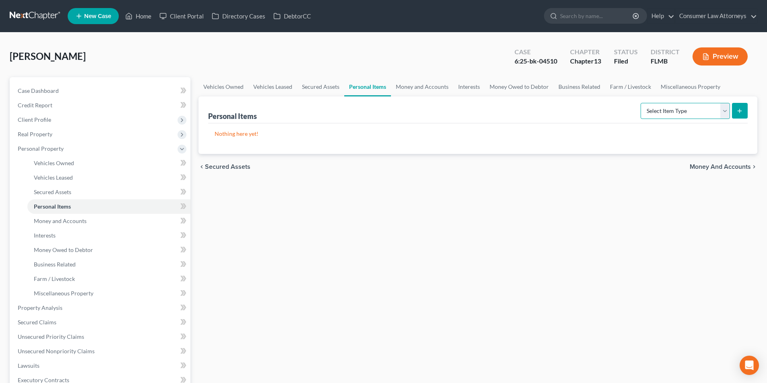
click at [695, 112] on select "Select Item Type Clothing Collectibles Of Value Electronics Firearms Household …" at bounding box center [684, 111] width 89 height 16
click at [641, 103] on select "Select Item Type Clothing Collectibles Of Value Electronics Firearms Household …" at bounding box center [684, 111] width 89 height 16
click at [739, 110] on line "submit" at bounding box center [739, 111] width 0 height 4
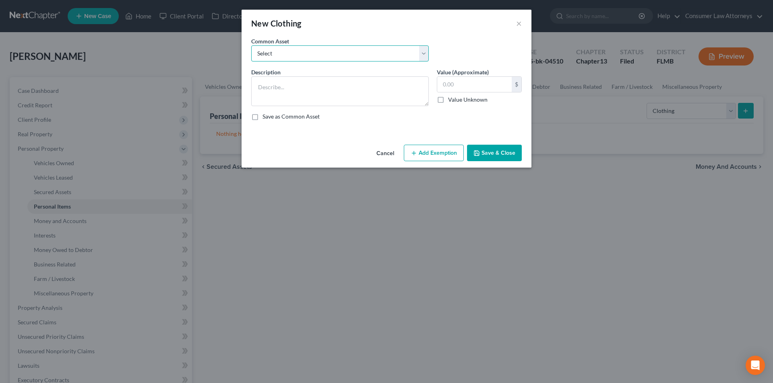
click at [305, 56] on select "Select Miscellaneous clothing and wearing apparel Clothing, shoes, jackets, out…" at bounding box center [339, 53] width 177 height 16
click at [251, 45] on select "Select Miscellaneous clothing and wearing apparel Clothing, shoes, jackets, out…" at bounding box center [339, 53] width 177 height 16
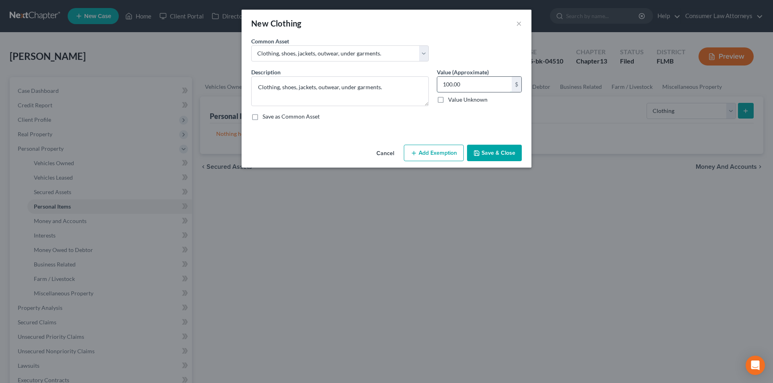
click at [475, 82] on input "100.00" at bounding box center [474, 84] width 74 height 15
click at [441, 152] on button "Add Exemption" at bounding box center [434, 153] width 60 height 17
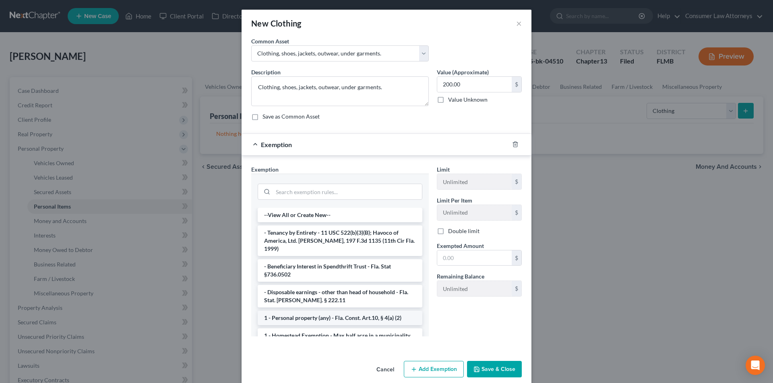
click at [314, 311] on li "1 - Personal property (any) - Fla. Const. Art.10, § 4(a) (2)" at bounding box center [340, 318] width 165 height 14
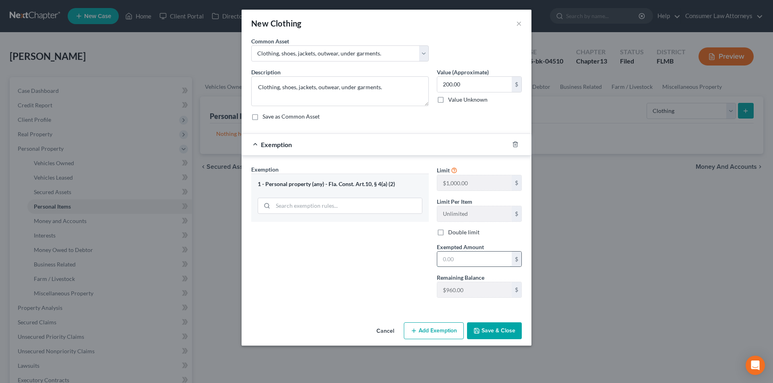
click at [457, 264] on input "text" at bounding box center [474, 259] width 74 height 15
click at [517, 331] on button "Save & Close" at bounding box center [494, 331] width 55 height 17
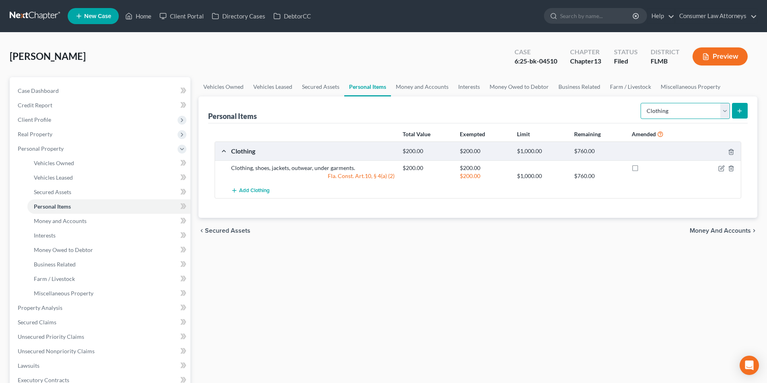
click at [667, 113] on select "Select Item Type Clothing Collectibles Of Value Electronics Firearms Household …" at bounding box center [684, 111] width 89 height 16
click at [641, 103] on select "Select Item Type Clothing Collectibles Of Value Electronics Firearms Household …" at bounding box center [684, 111] width 89 height 16
click at [741, 112] on icon "submit" at bounding box center [739, 111] width 6 height 6
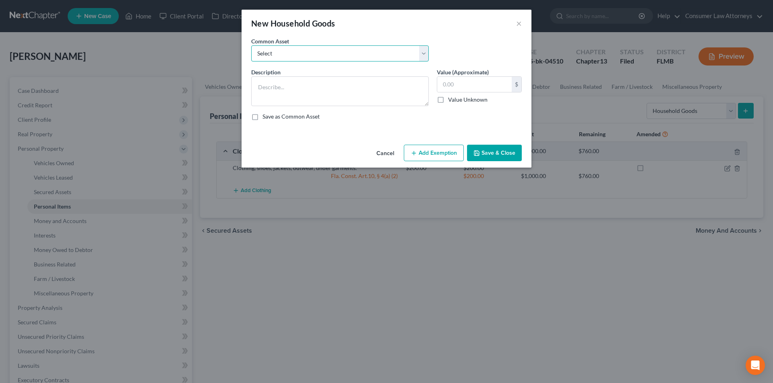
click at [316, 61] on select "Select Miscellaneous household goods, furniture and furnishings freezer Dryer c…" at bounding box center [339, 53] width 177 height 16
click at [251, 45] on select "Select Miscellaneous household goods, furniture and furnishings freezer Dryer c…" at bounding box center [339, 53] width 177 height 16
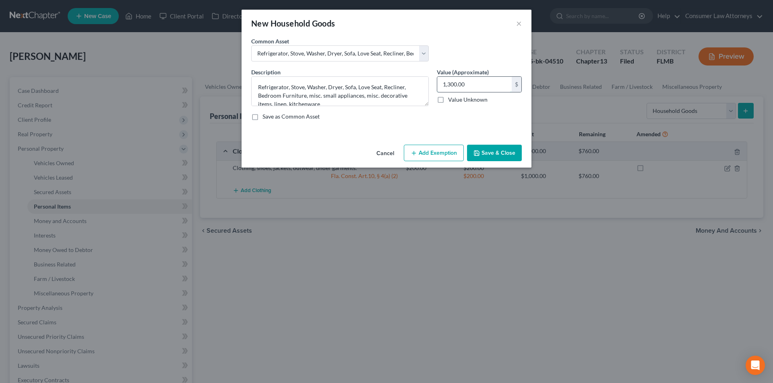
click at [470, 84] on input "1,300.00" at bounding box center [474, 84] width 74 height 15
click at [435, 157] on button "Add Exemption" at bounding box center [434, 153] width 60 height 17
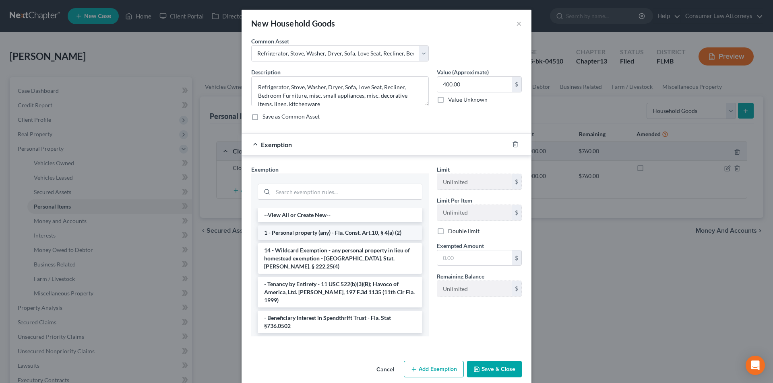
click at [314, 234] on li "1 - Personal property (any) - Fla. Const. Art.10, § 4(a) (2)" at bounding box center [340, 233] width 165 height 14
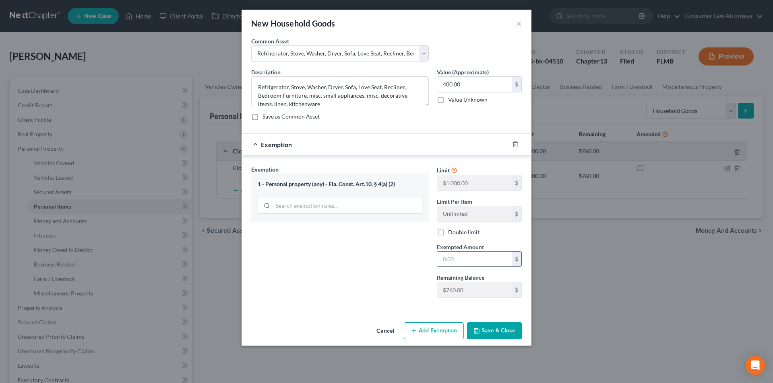
click at [446, 256] on input "text" at bounding box center [474, 259] width 74 height 15
click at [491, 327] on button "Save & Close" at bounding box center [494, 331] width 55 height 17
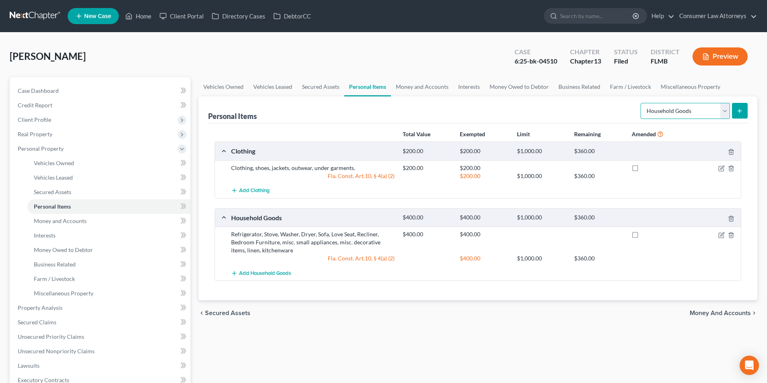
click at [687, 108] on select "Select Item Type Clothing Collectibles Of Value Electronics Firearms Household …" at bounding box center [684, 111] width 89 height 16
click at [641, 103] on select "Select Item Type Clothing Collectibles Of Value Electronics Firearms Household …" at bounding box center [684, 111] width 89 height 16
click at [734, 115] on button "submit" at bounding box center [740, 111] width 16 height 16
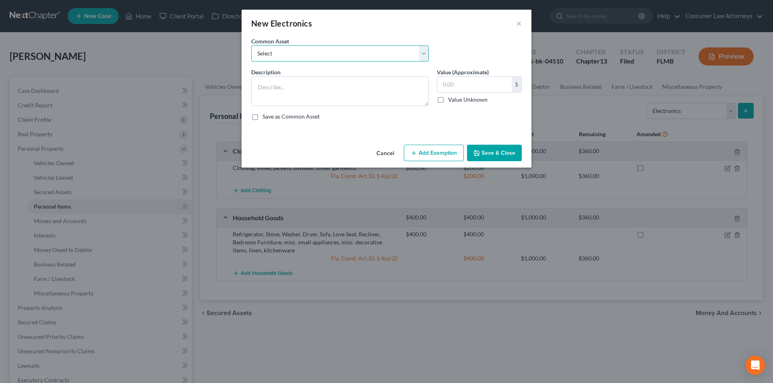
click at [335, 49] on select "Select Miscellaneous electronics Xbox Laptop Refrigerator Computer TV Cellphone…" at bounding box center [339, 53] width 177 height 16
click at [251, 45] on select "Select Miscellaneous electronics Xbox Laptop Refrigerator Computer TV Cellphone…" at bounding box center [339, 53] width 177 height 16
click at [473, 85] on input "300.00" at bounding box center [474, 84] width 74 height 15
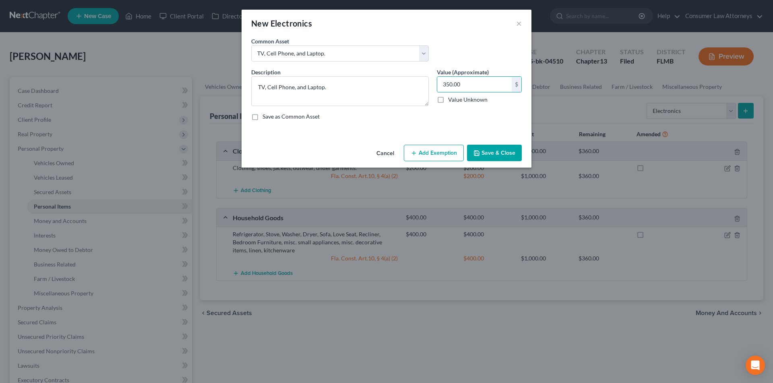
click at [435, 153] on button "Add Exemption" at bounding box center [434, 153] width 60 height 17
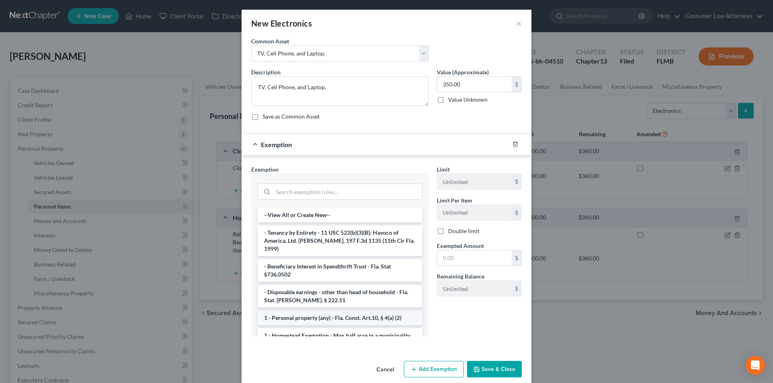
click at [314, 311] on li "1 - Personal property (any) - Fla. Const. Art.10, § 4(a) (2)" at bounding box center [340, 318] width 165 height 14
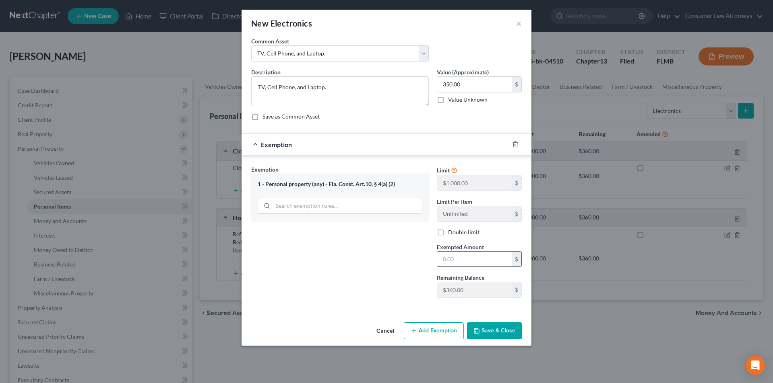
click at [440, 261] on input "text" at bounding box center [474, 259] width 74 height 15
click at [511, 335] on button "Save & Close" at bounding box center [494, 331] width 55 height 17
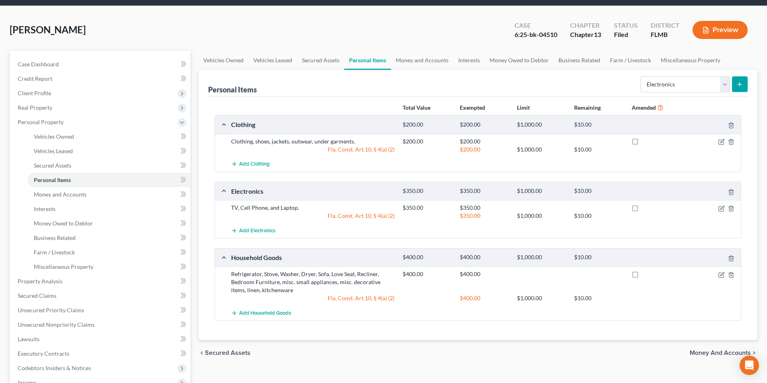
scroll to position [40, 0]
